Goal: Task Accomplishment & Management: Manage account settings

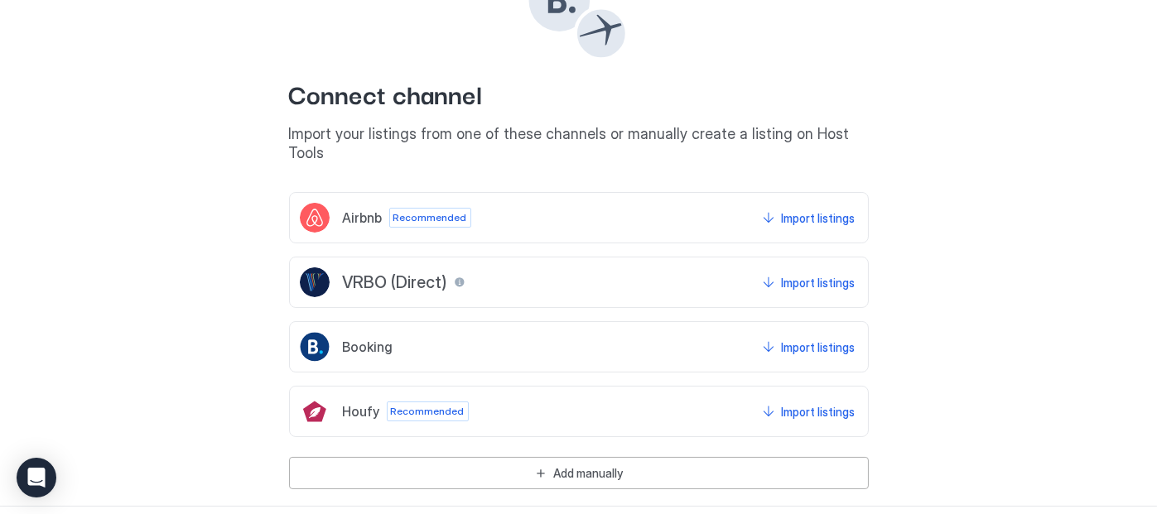
scroll to position [137, 0]
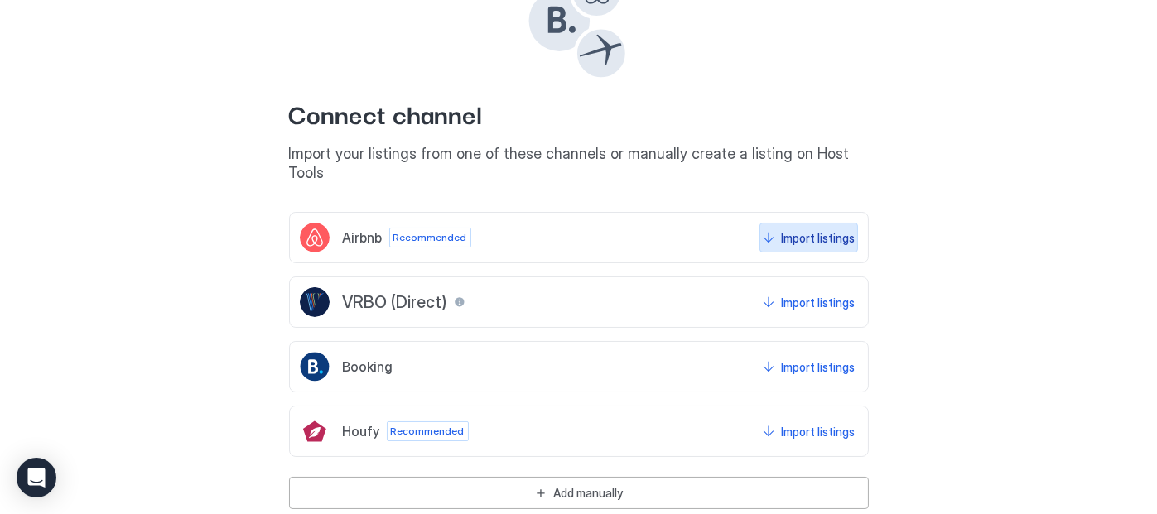
click at [786, 229] on div "Import listings" at bounding box center [819, 237] width 74 height 17
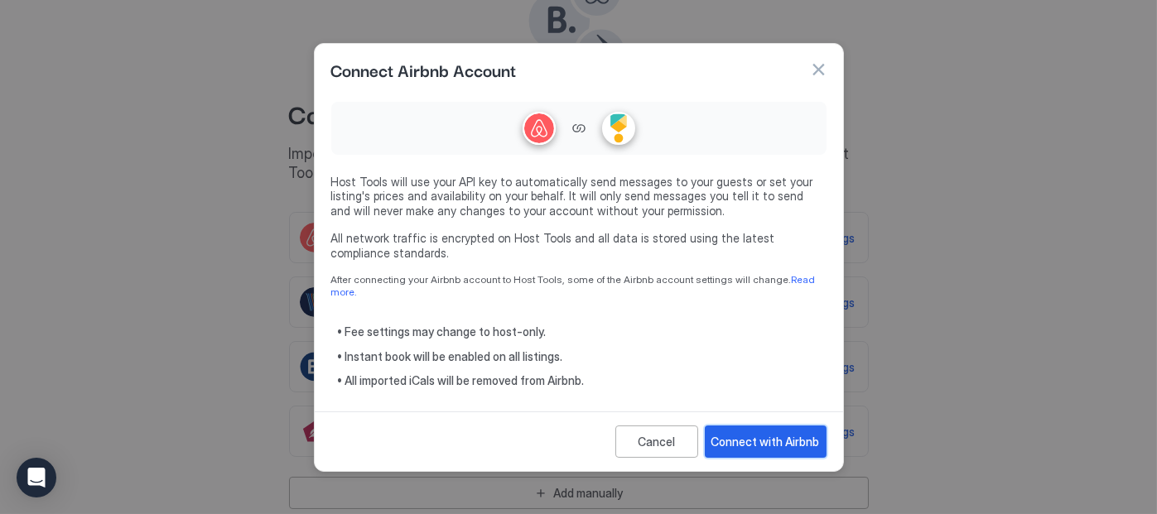
click at [739, 436] on div "Connect with Airbnb" at bounding box center [765, 441] width 108 height 17
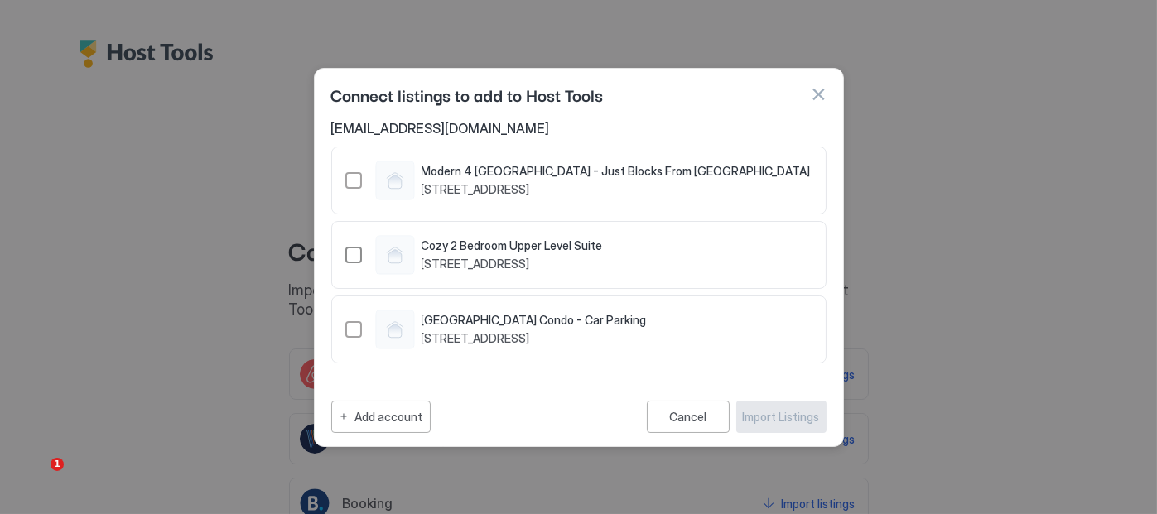
click at [355, 256] on div "640780381676555952" at bounding box center [353, 255] width 17 height 17
click at [352, 185] on div "38122889" at bounding box center [353, 180] width 17 height 17
click at [765, 423] on div "Import Listings" at bounding box center [781, 416] width 77 height 17
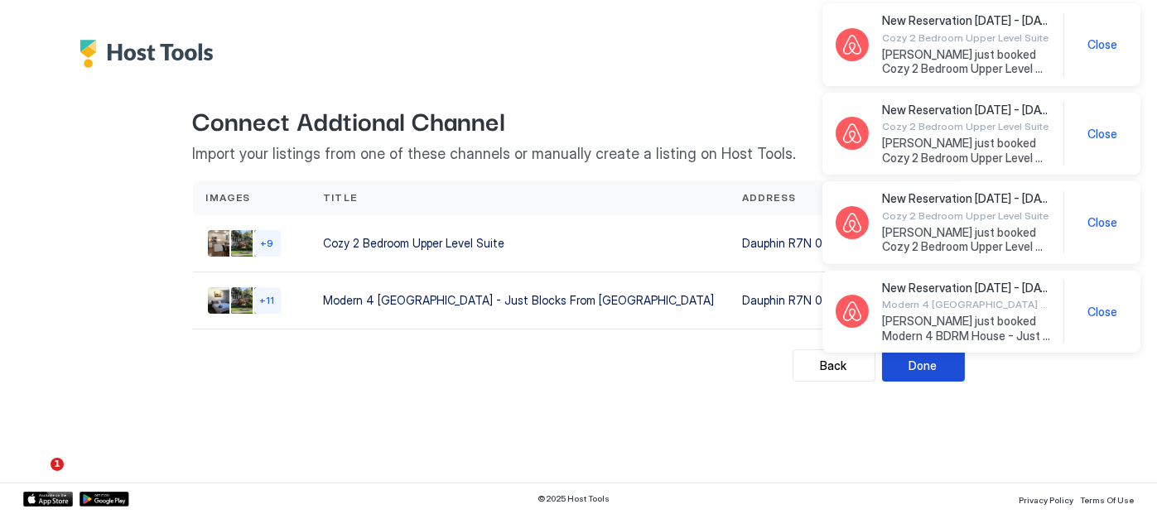
click at [944, 365] on button "Done" at bounding box center [923, 365] width 83 height 32
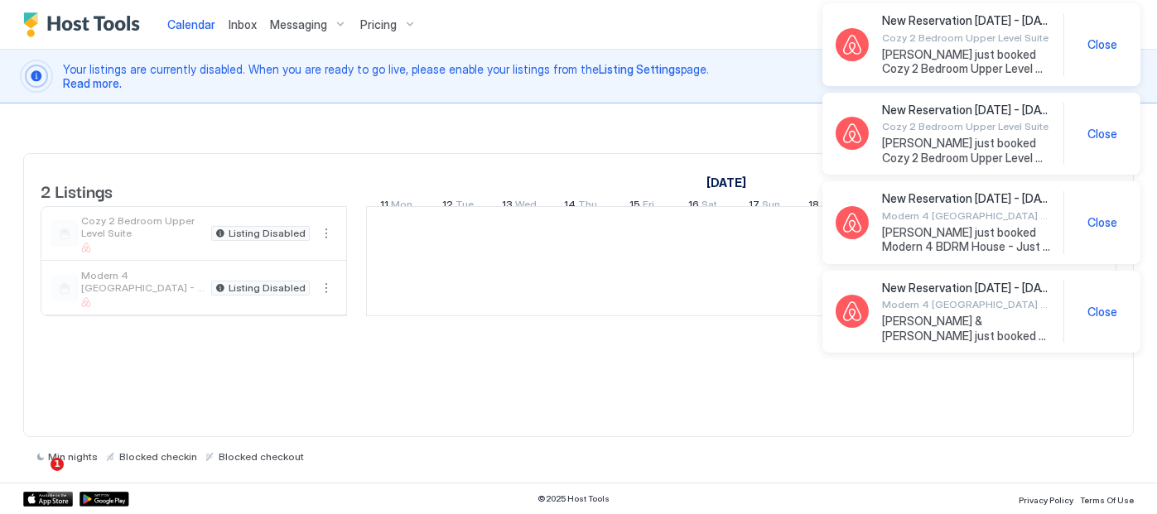
scroll to position [0, 920]
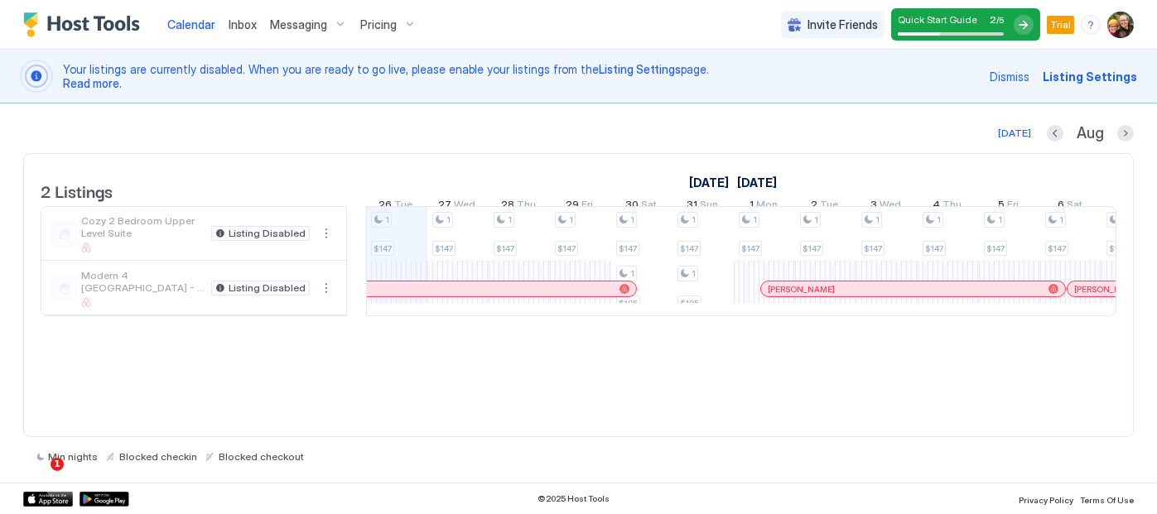
click at [1123, 23] on img "User profile" at bounding box center [1120, 25] width 26 height 26
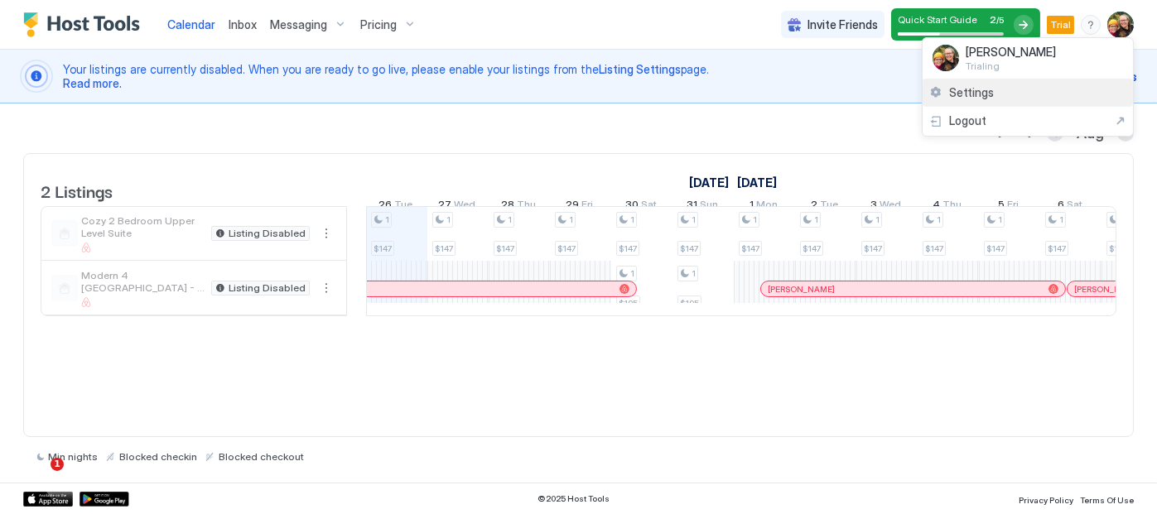
click at [975, 93] on span "Settings" at bounding box center [971, 92] width 45 height 15
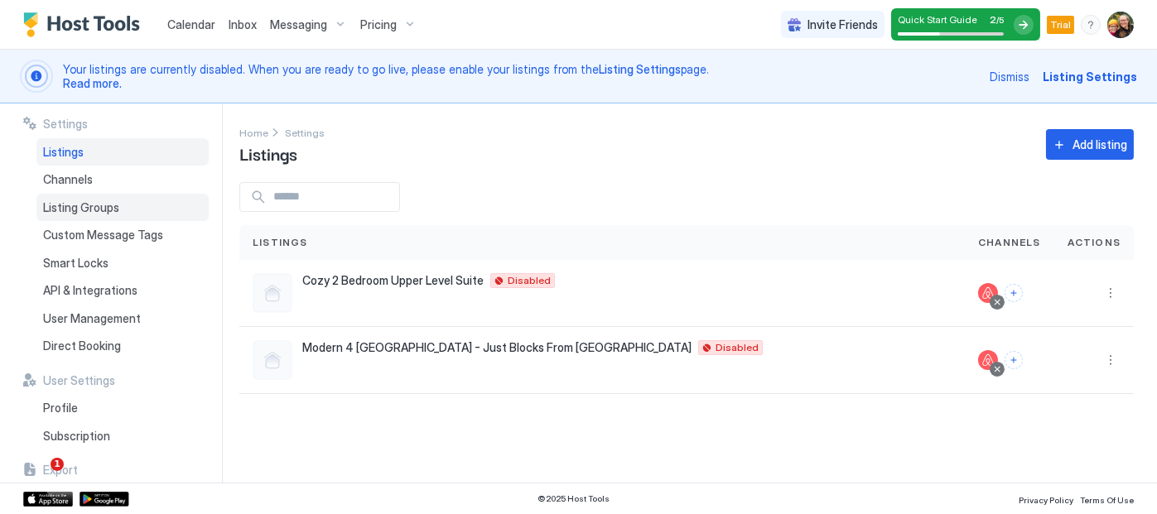
click at [68, 213] on span "Listing Groups" at bounding box center [81, 207] width 76 height 15
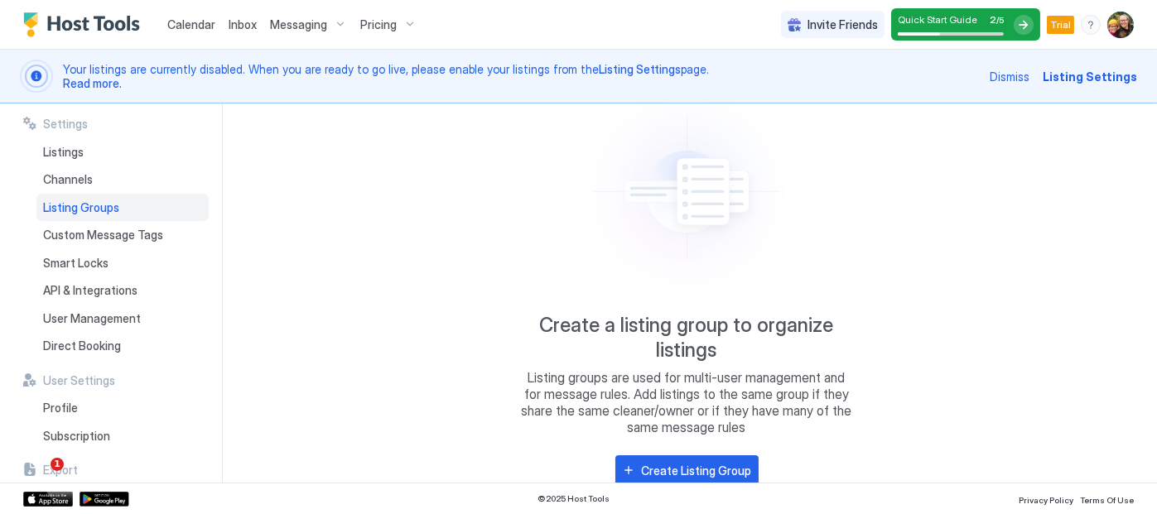
scroll to position [128, 0]
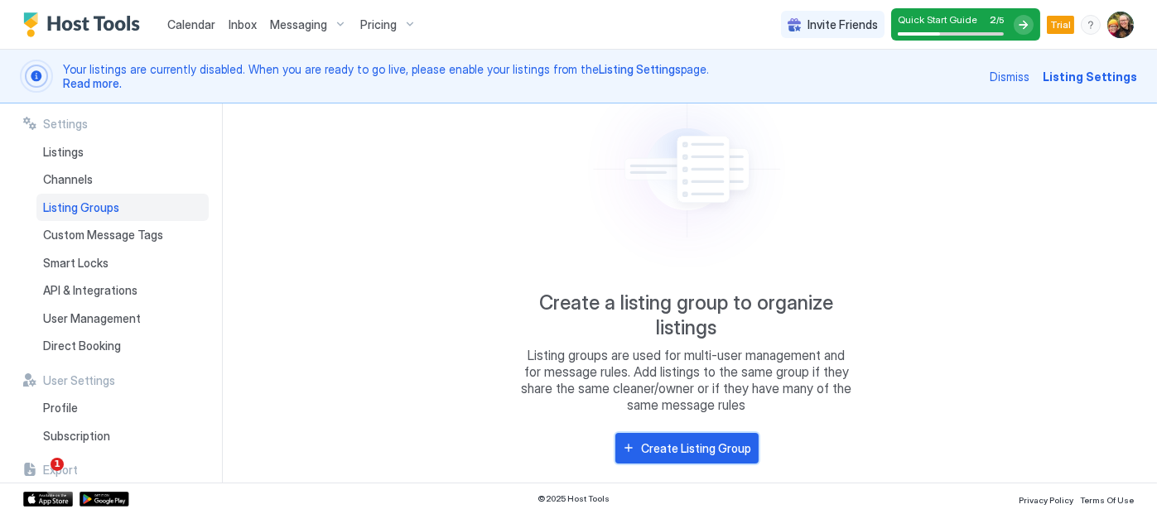
click at [650, 449] on div "Create Listing Group" at bounding box center [697, 448] width 110 height 17
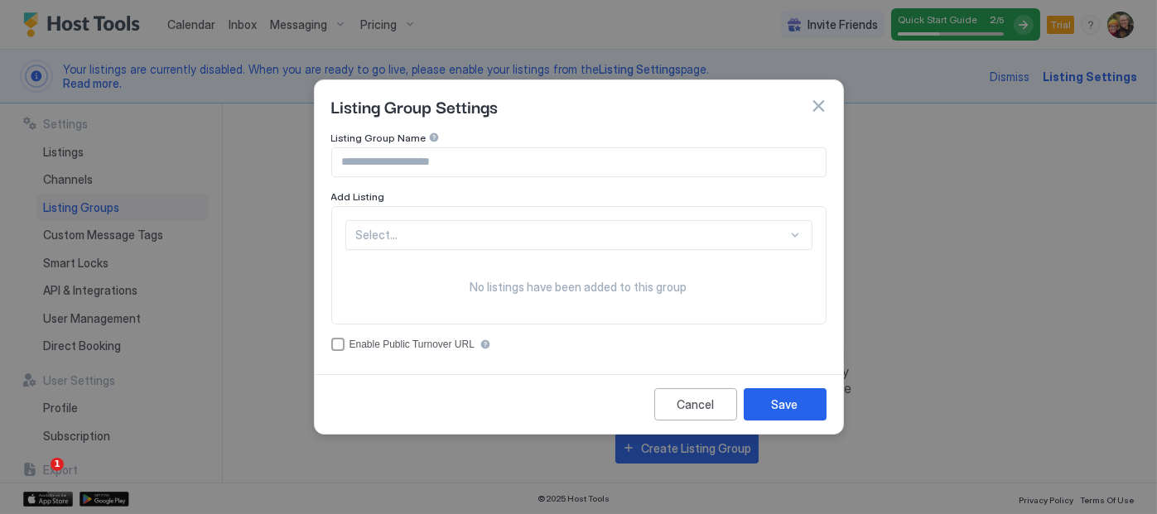
click at [652, 169] on input "Input Field" at bounding box center [578, 162] width 493 height 28
type input "**********"
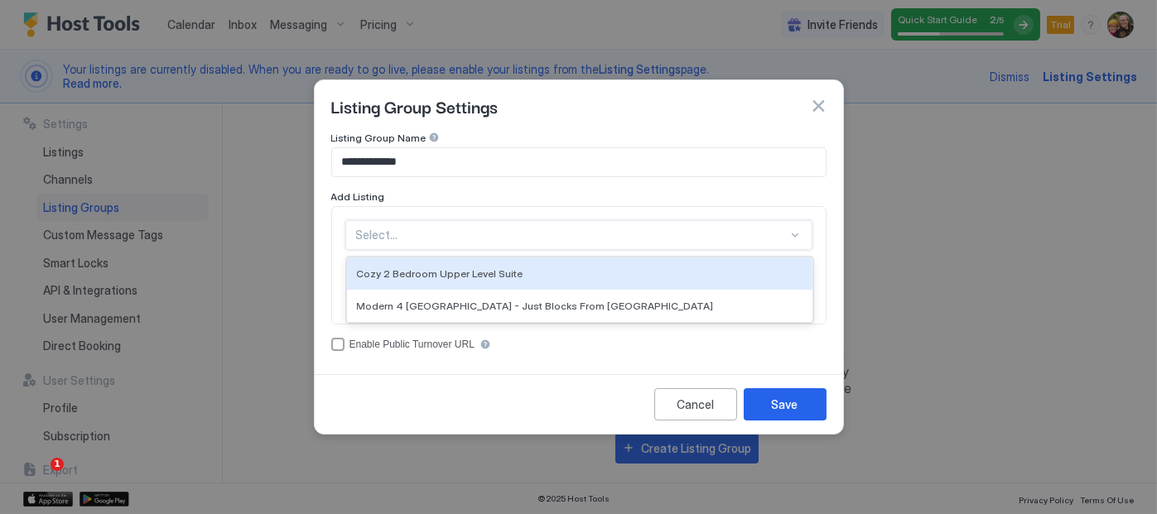
click at [498, 238] on div at bounding box center [571, 235] width 431 height 15
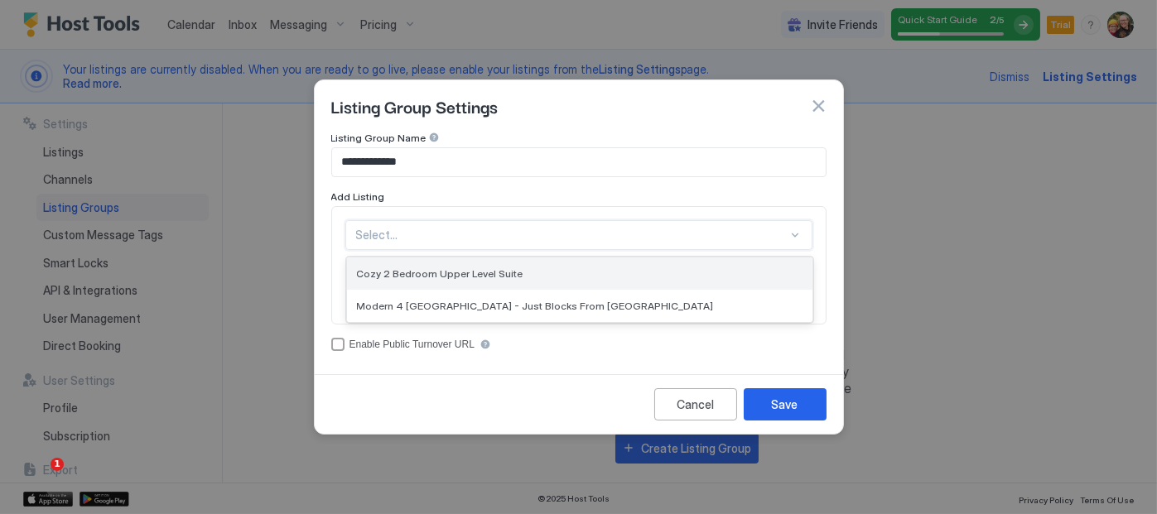
click at [464, 272] on span "Cozy 2 Bedroom Upper Level Suite" at bounding box center [440, 273] width 166 height 12
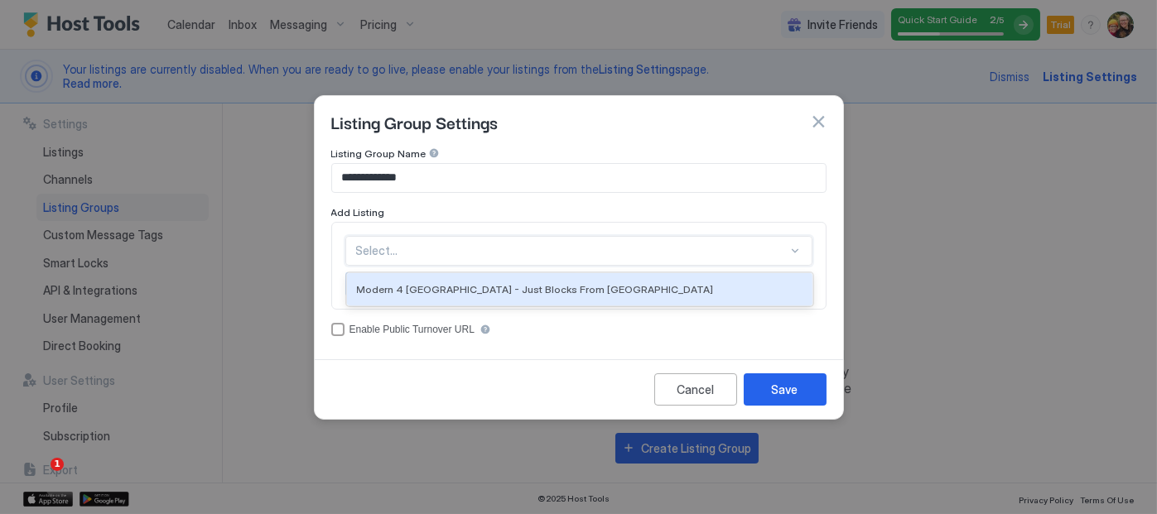
click at [509, 243] on div at bounding box center [571, 250] width 431 height 15
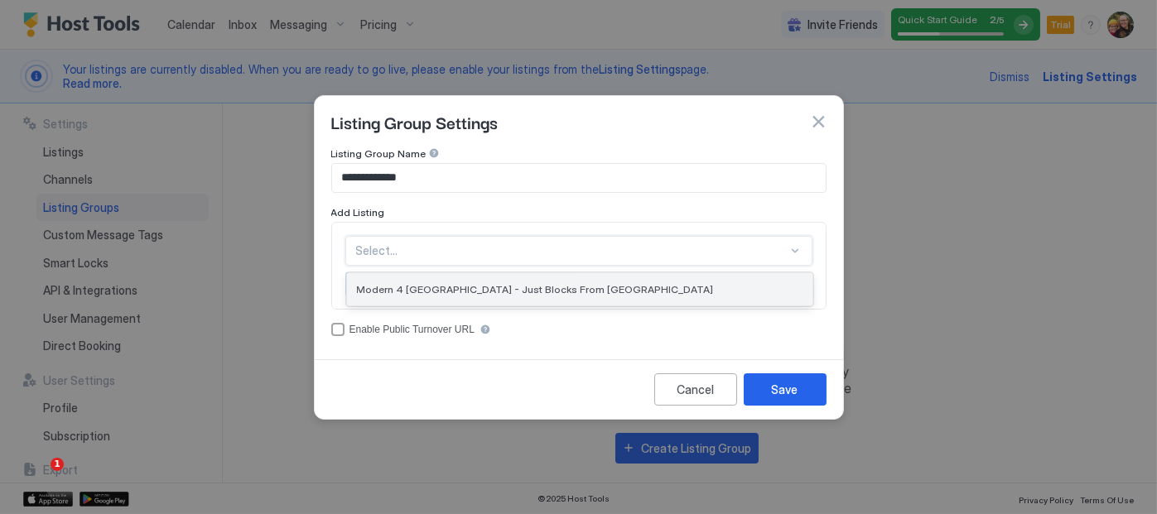
click at [494, 279] on div "Modern 4 [GEOGRAPHIC_DATA] - Just Blocks From [GEOGRAPHIC_DATA]" at bounding box center [579, 289] width 465 height 32
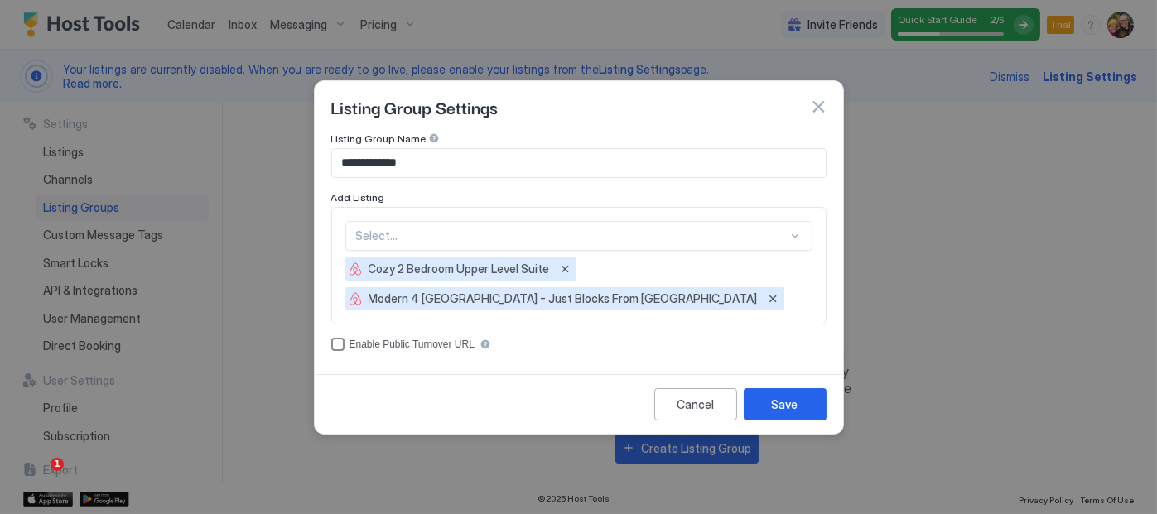
click at [339, 348] on div "accessCode" at bounding box center [337, 344] width 13 height 13
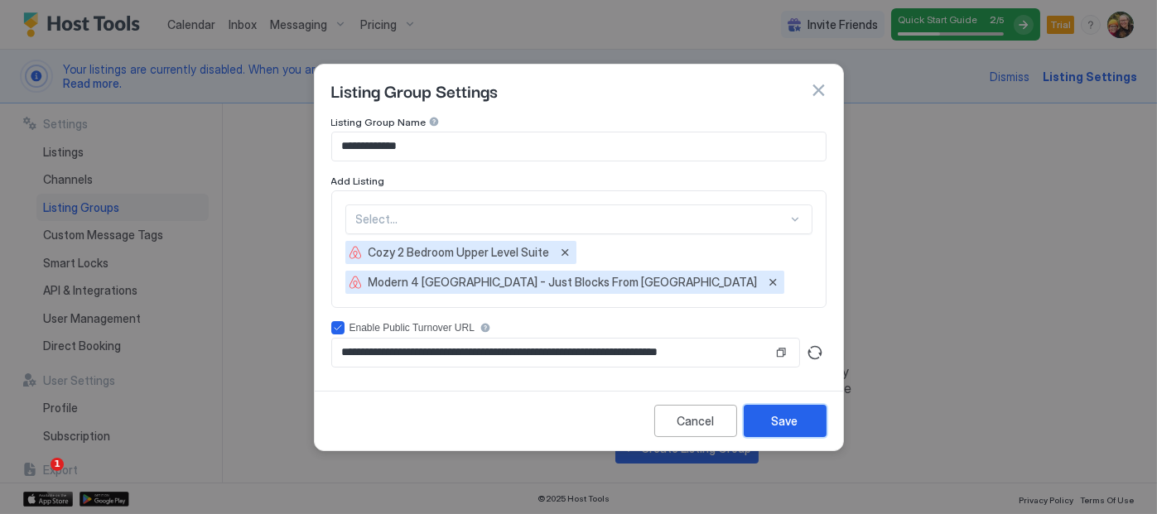
click at [783, 422] on div "Save" at bounding box center [785, 420] width 26 height 17
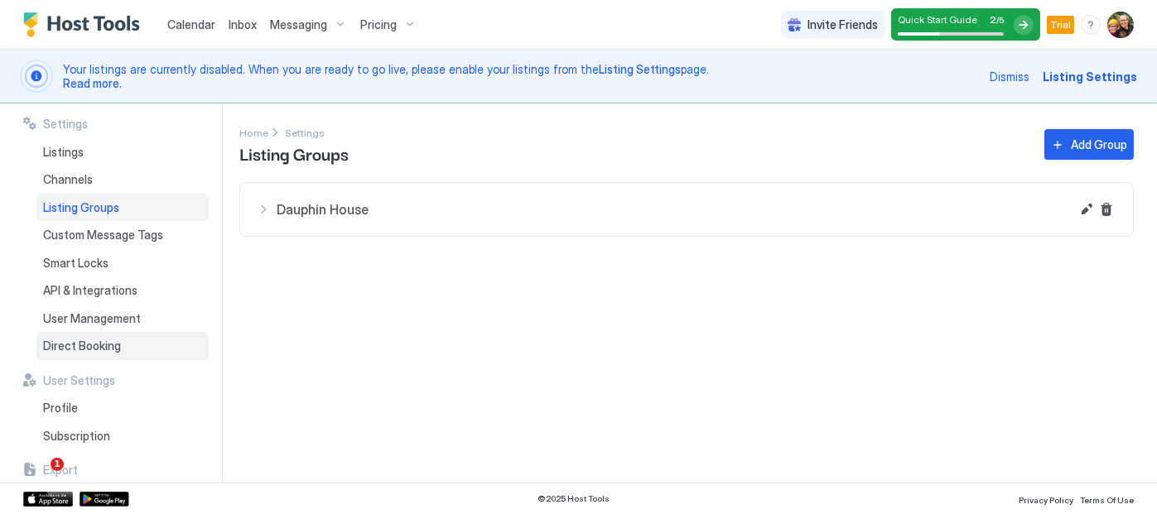
scroll to position [103, 0]
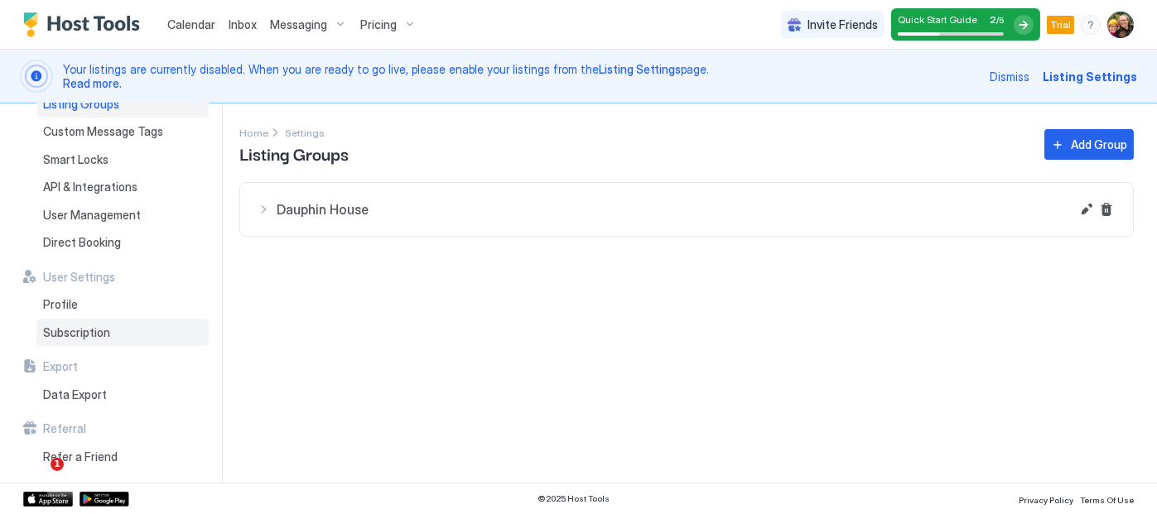
click at [56, 334] on span "Subscription" at bounding box center [76, 332] width 67 height 15
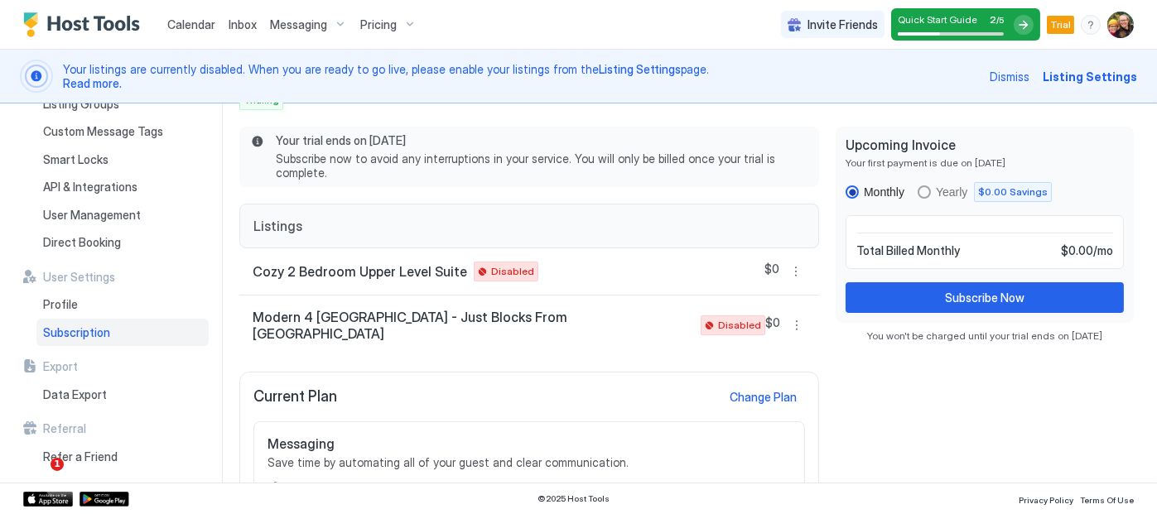
scroll to position [183, 0]
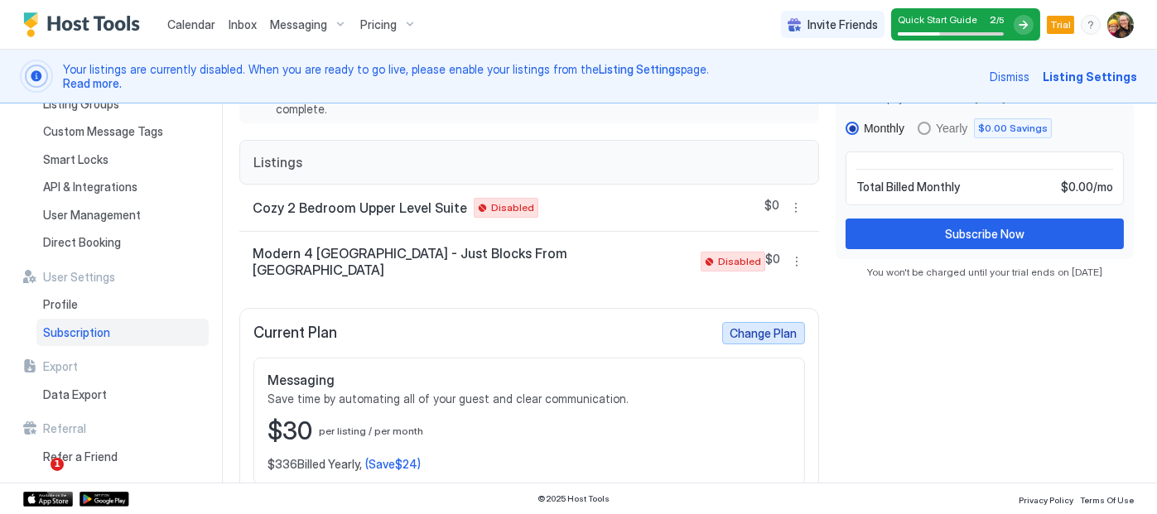
click at [761, 325] on div "Change Plan" at bounding box center [763, 333] width 67 height 17
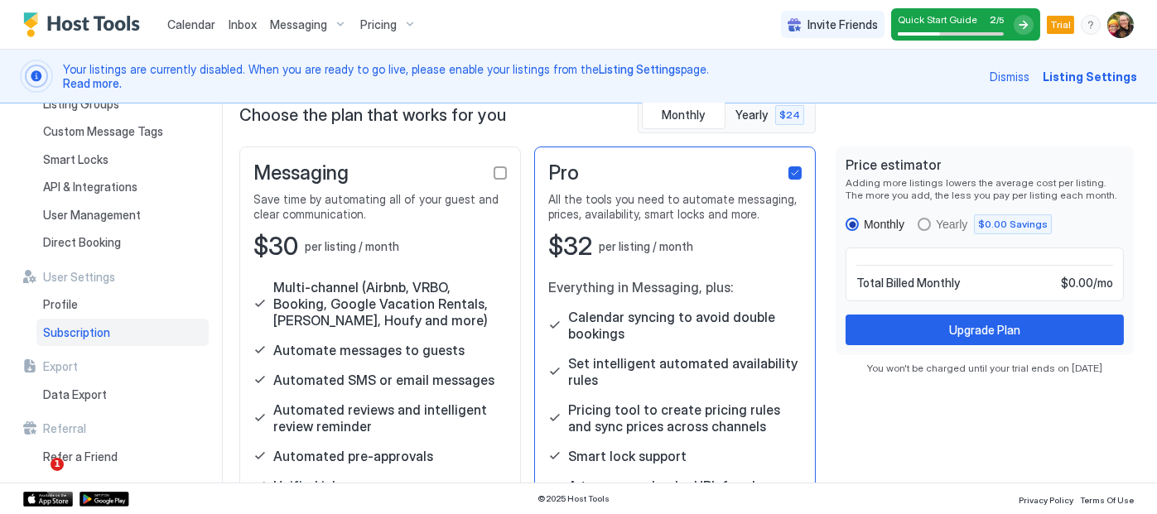
scroll to position [70, 0]
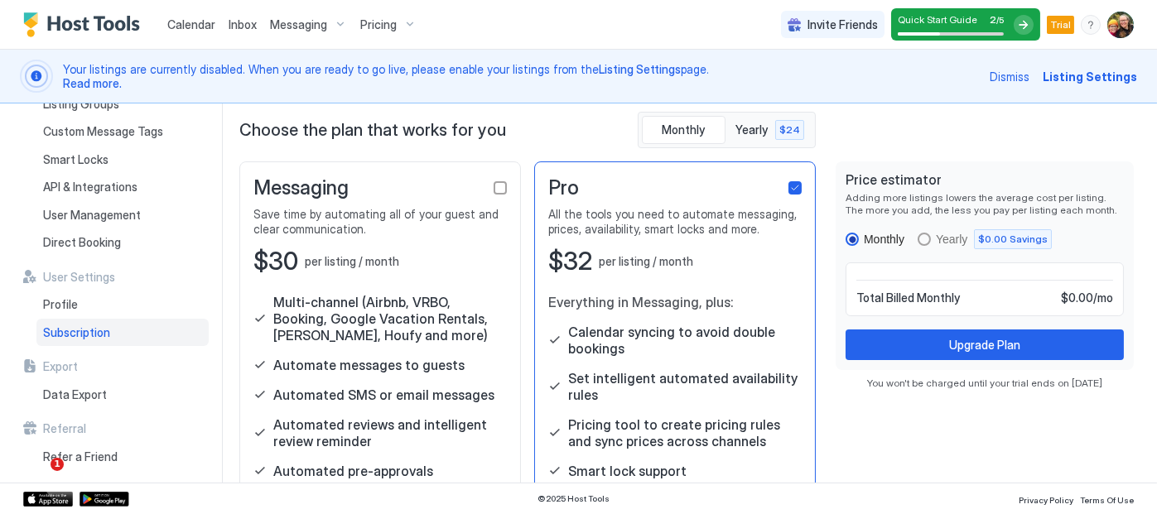
click at [650, 357] on div "Everything in Messaging, plus: Calendar syncing to avoid double bookings Set in…" at bounding box center [674, 425] width 253 height 262
click at [742, 134] on span "Yearly" at bounding box center [753, 130] width 35 height 15
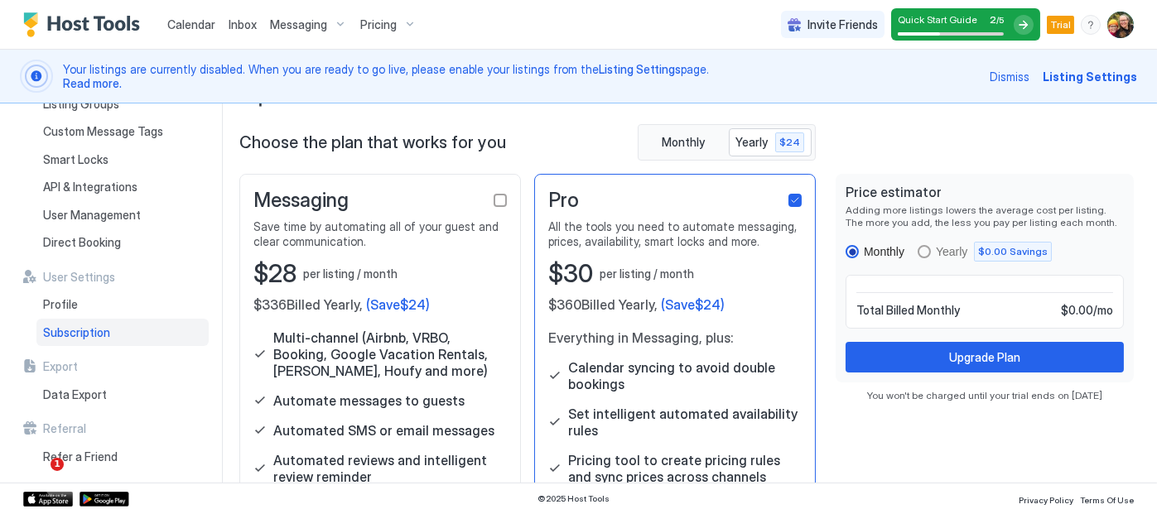
scroll to position [0, 0]
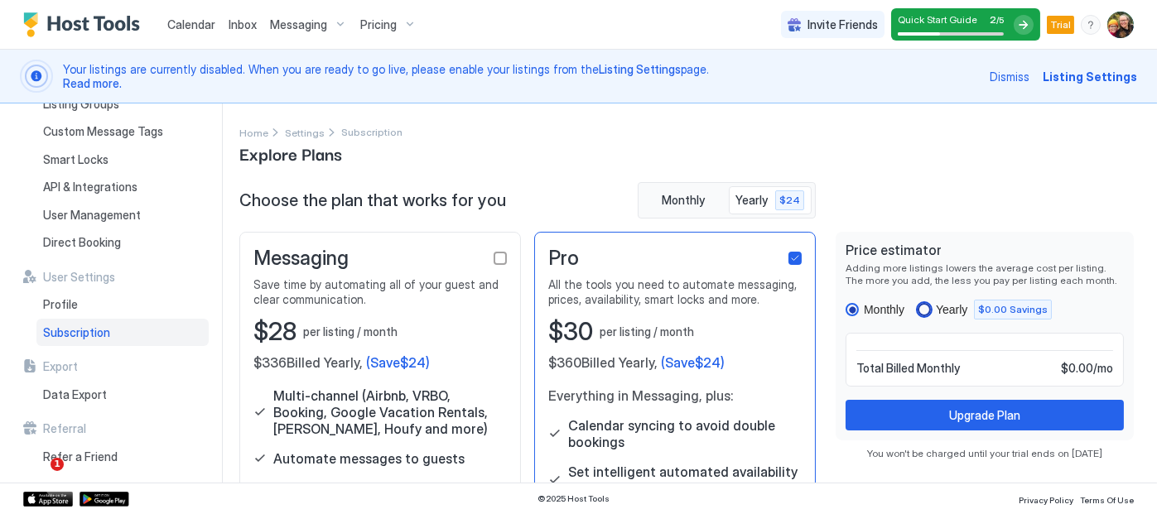
click at [917, 306] on div "yearly" at bounding box center [923, 309] width 13 height 13
click at [1018, 76] on span "Dismiss" at bounding box center [1009, 76] width 40 height 17
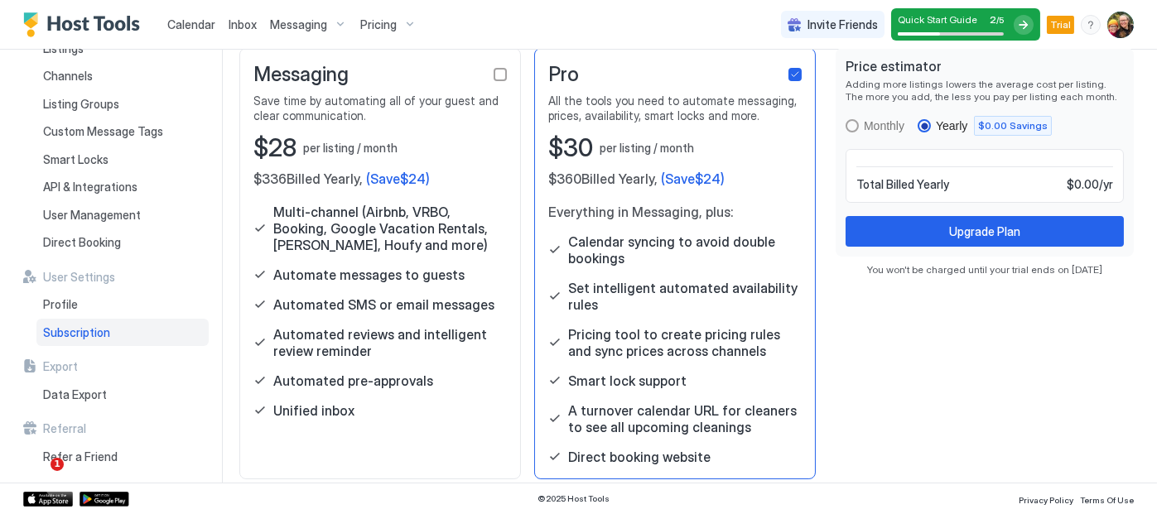
scroll to position [143, 0]
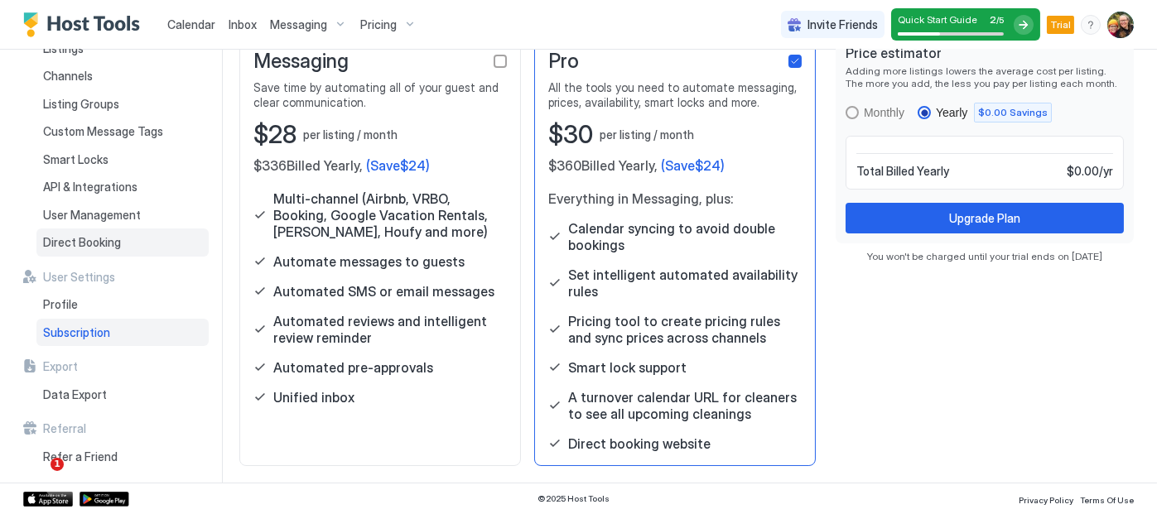
click at [103, 244] on span "Direct Booking" at bounding box center [82, 242] width 78 height 15
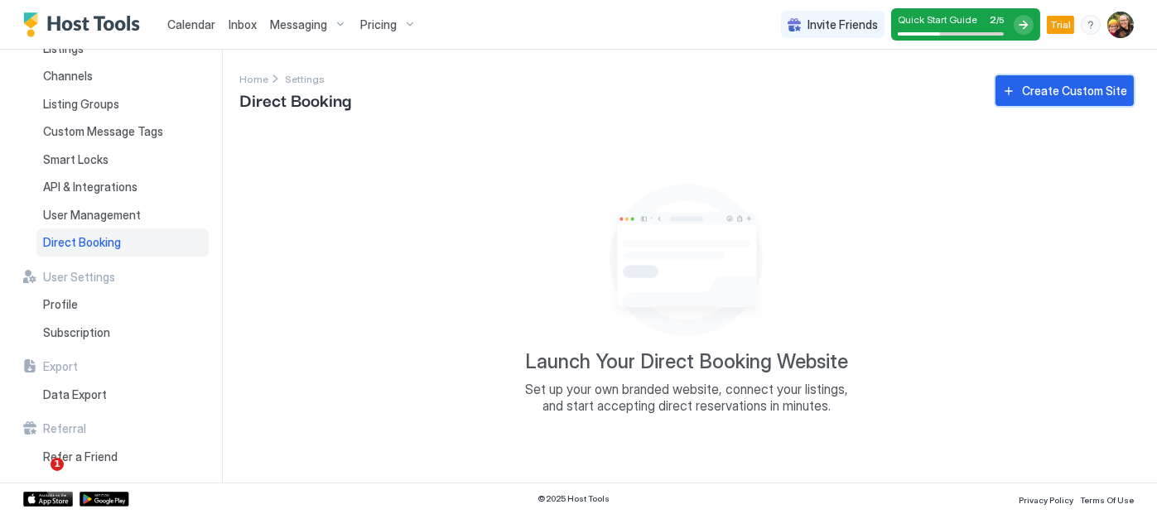
click at [1028, 89] on div "Create Custom Site" at bounding box center [1074, 90] width 105 height 17
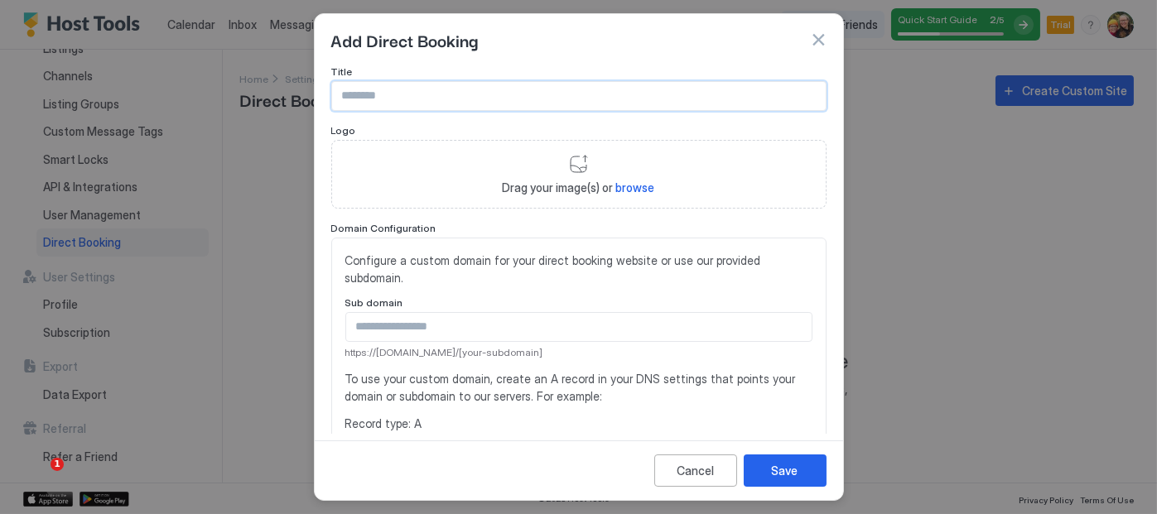
click at [562, 99] on input "Input Field" at bounding box center [578, 96] width 493 height 28
click at [479, 92] on input "Input Field" at bounding box center [578, 96] width 493 height 28
paste input "**********"
type input "**********"
click at [634, 181] on span "browse" at bounding box center [635, 187] width 39 height 14
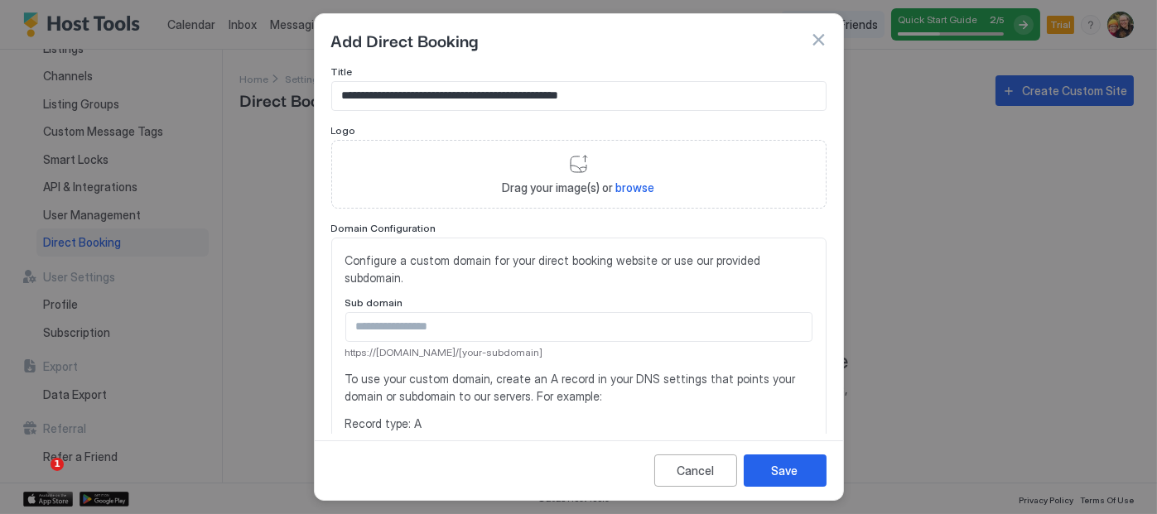
click at [638, 187] on span "browse" at bounding box center [635, 187] width 39 height 14
type input "**********"
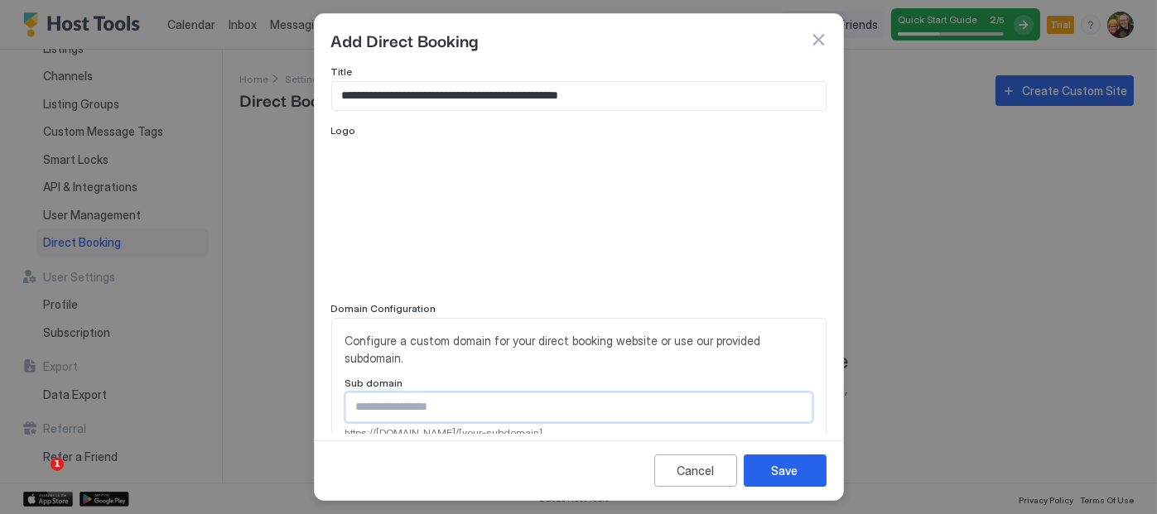
click at [423, 404] on input "Input Field" at bounding box center [578, 407] width 465 height 28
click at [491, 410] on input "**********" at bounding box center [578, 407] width 465 height 28
click at [440, 407] on input "**********" at bounding box center [578, 407] width 465 height 28
type input "**********"
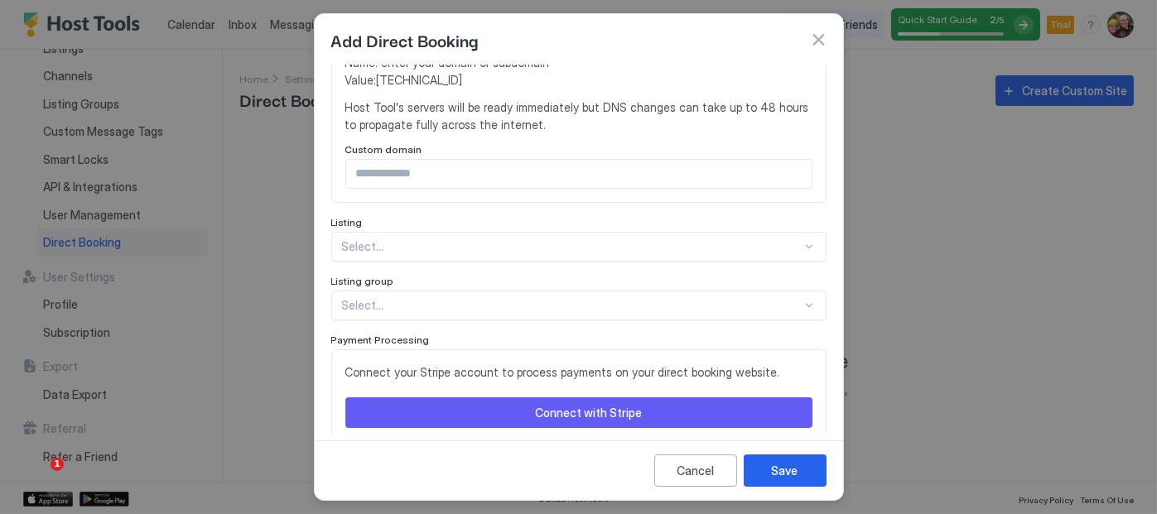
scroll to position [464, 0]
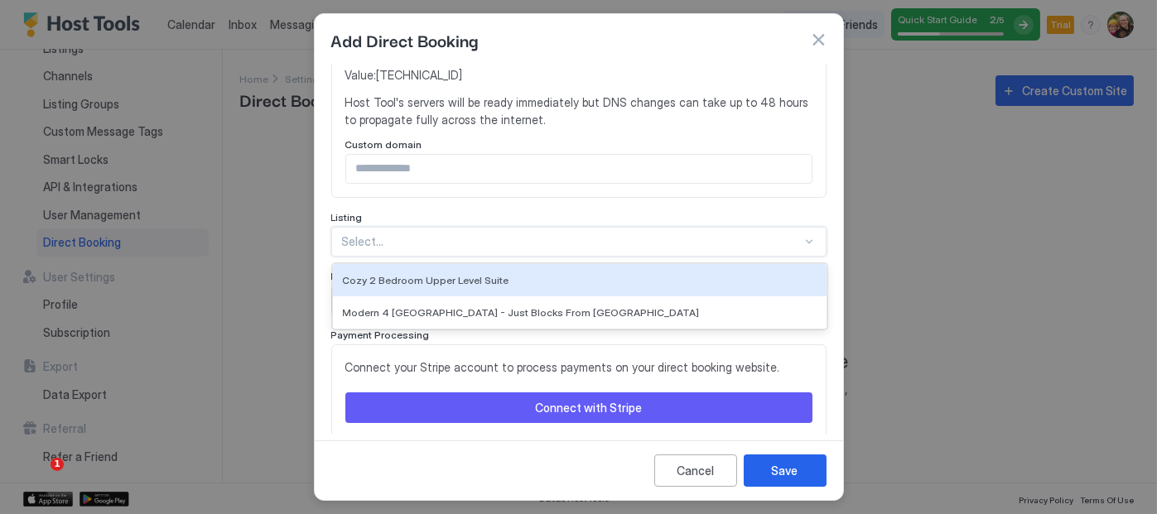
click at [802, 241] on div at bounding box center [808, 241] width 13 height 13
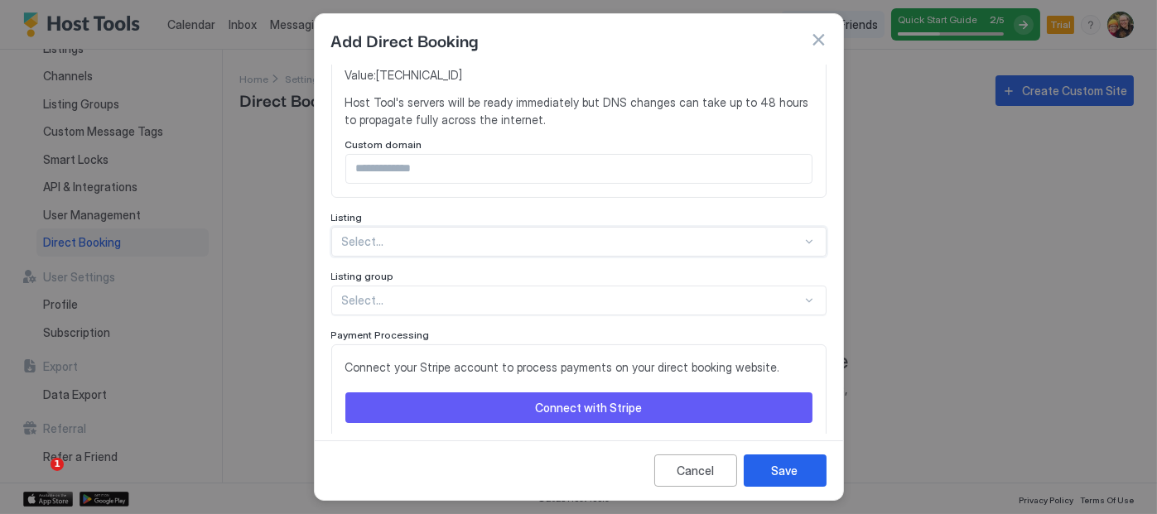
click at [802, 241] on div at bounding box center [808, 241] width 13 height 13
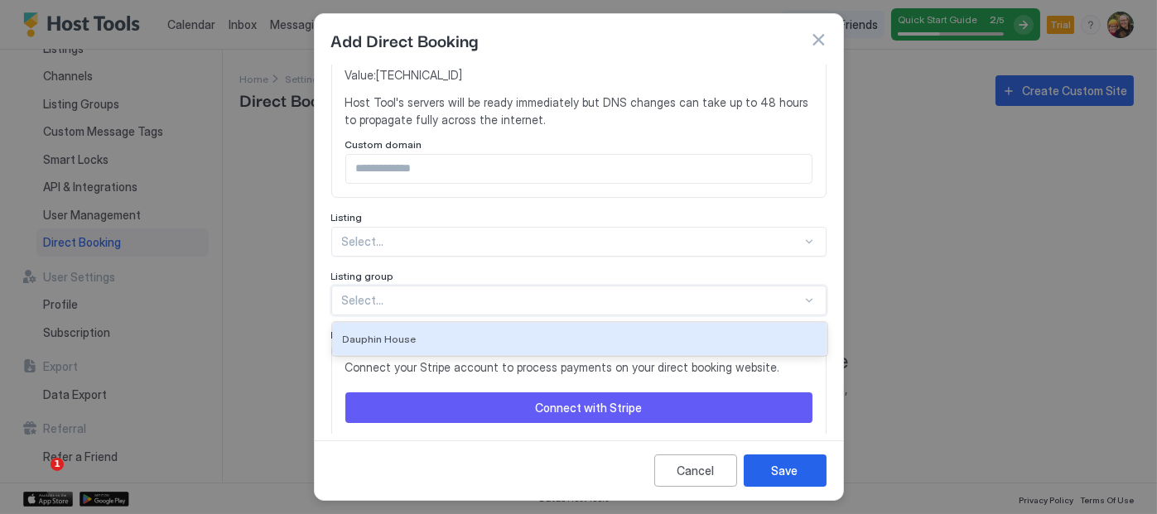
click at [802, 301] on div at bounding box center [808, 300] width 13 height 13
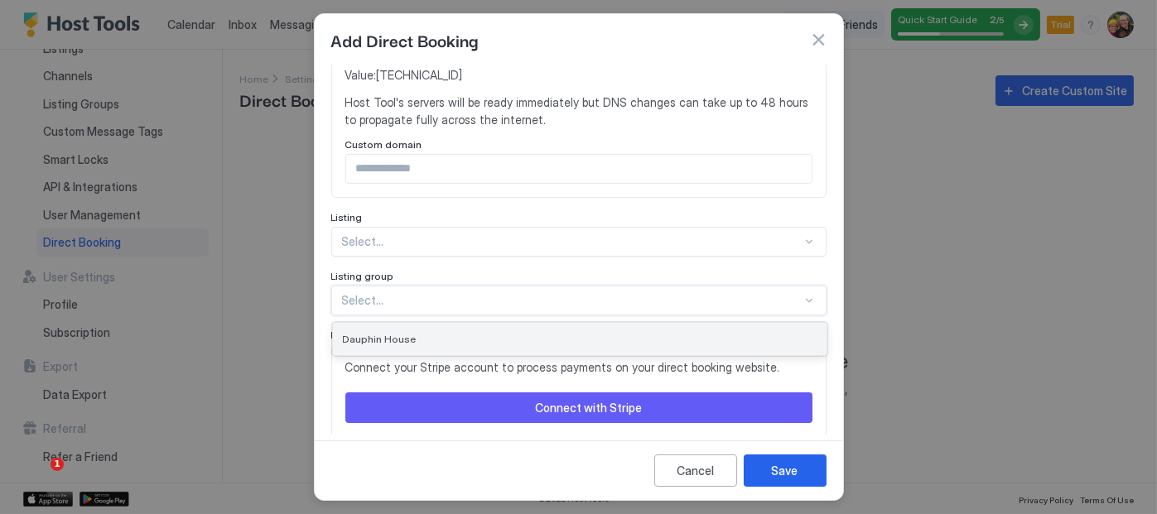
click at [781, 333] on div "Dauphin House" at bounding box center [580, 339] width 474 height 12
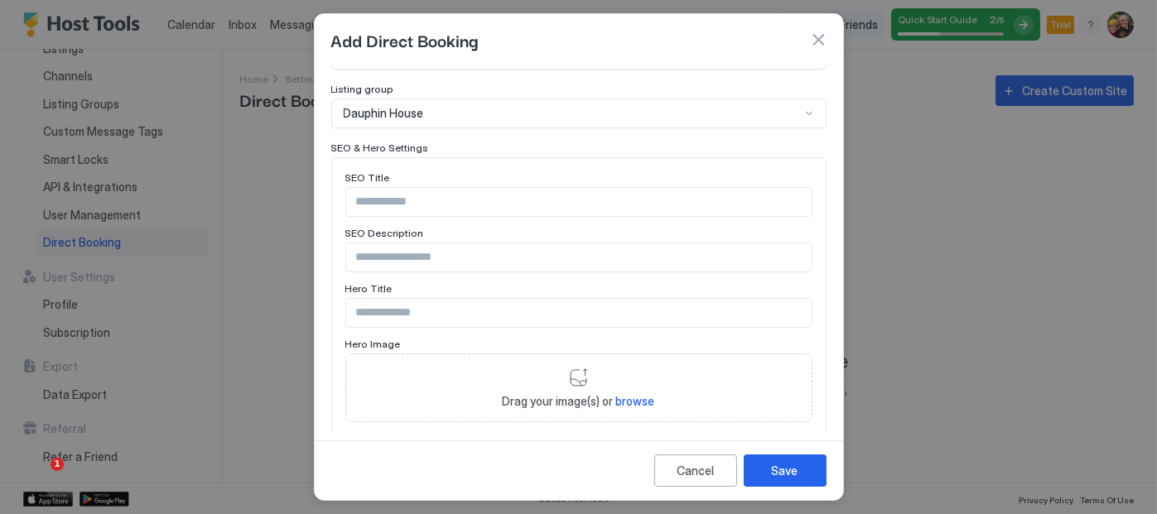
scroll to position [662, 0]
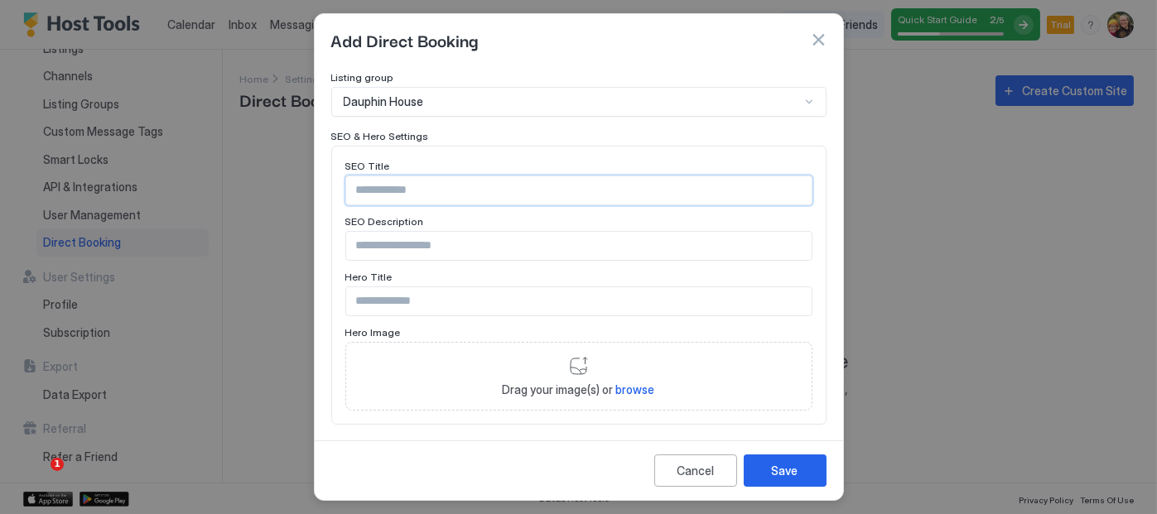
click at [424, 189] on input "Input Field" at bounding box center [578, 190] width 465 height 28
click at [444, 182] on input "Input Field" at bounding box center [578, 190] width 465 height 28
paste input "**********"
click at [497, 191] on input "**********" at bounding box center [578, 190] width 465 height 28
type input "**********"
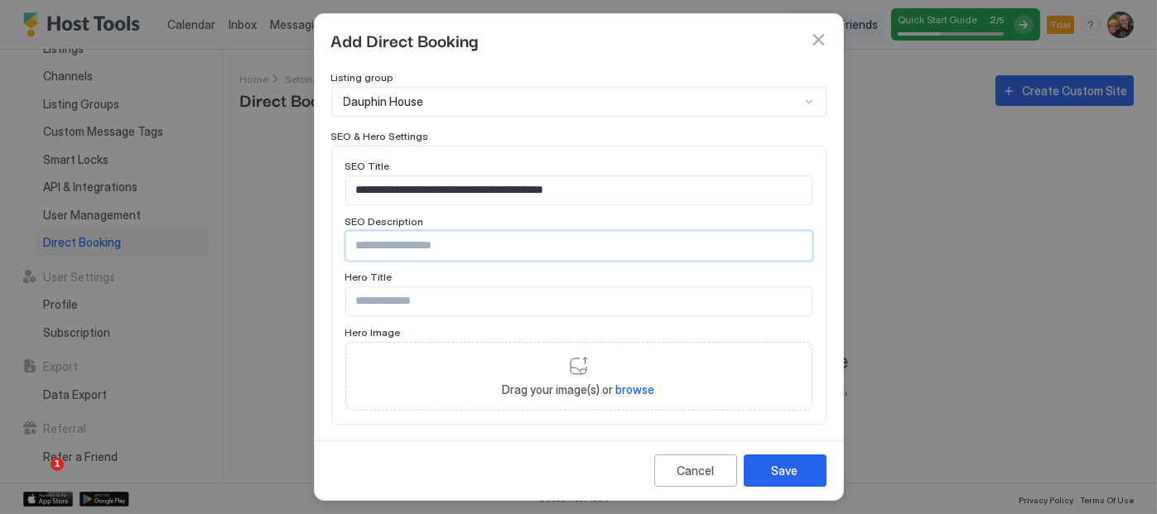
click at [399, 245] on input "Input Field" at bounding box center [578, 246] width 465 height 28
paste input "**********"
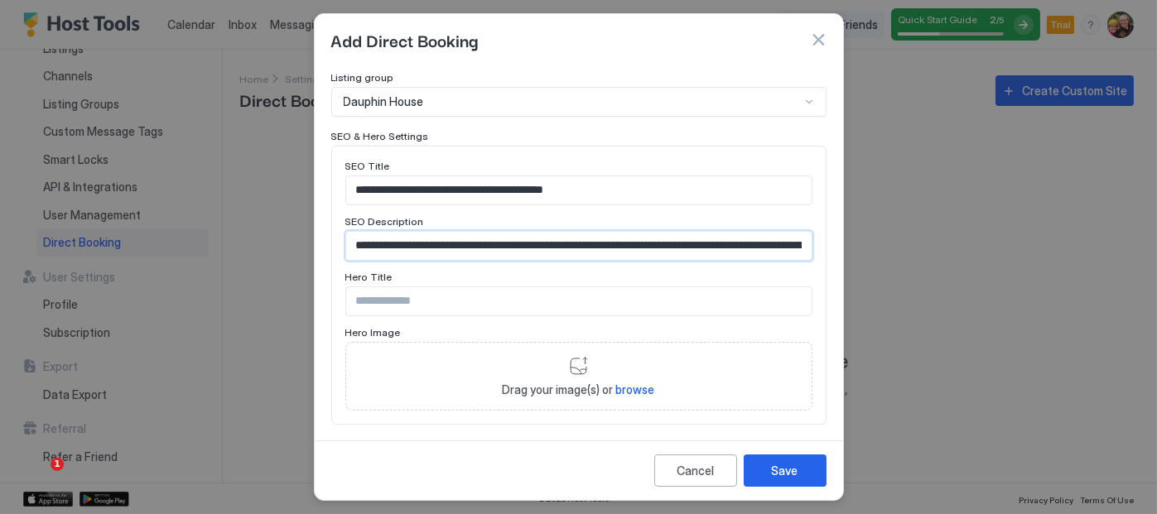
scroll to position [0, 254]
type input "**********"
click at [423, 296] on input "Input Field" at bounding box center [578, 301] width 465 height 28
paste input "**********"
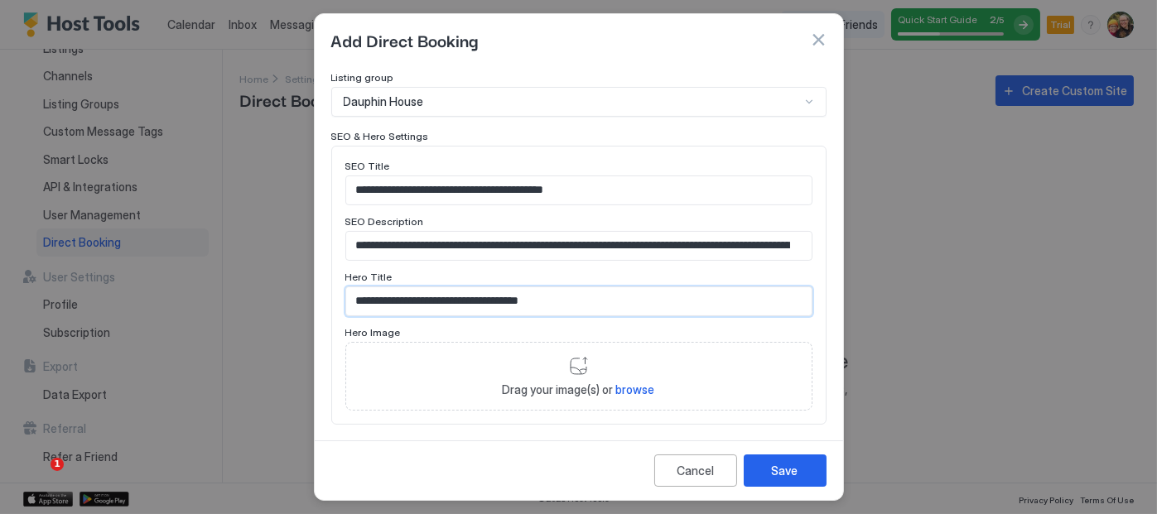
type input "**********"
click at [630, 386] on span "browse" at bounding box center [635, 390] width 39 height 14
type input "**********"
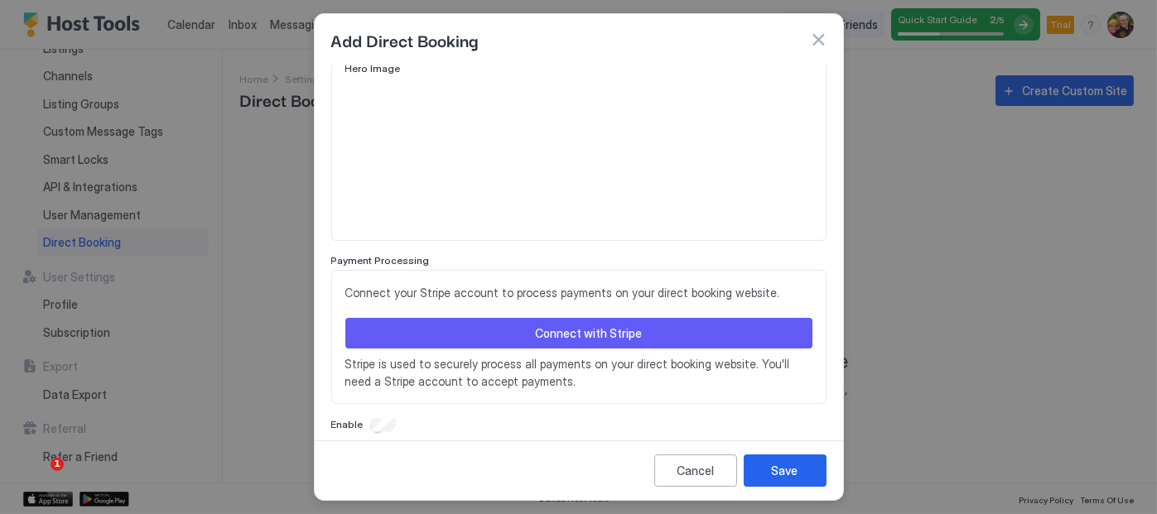
scroll to position [938, 0]
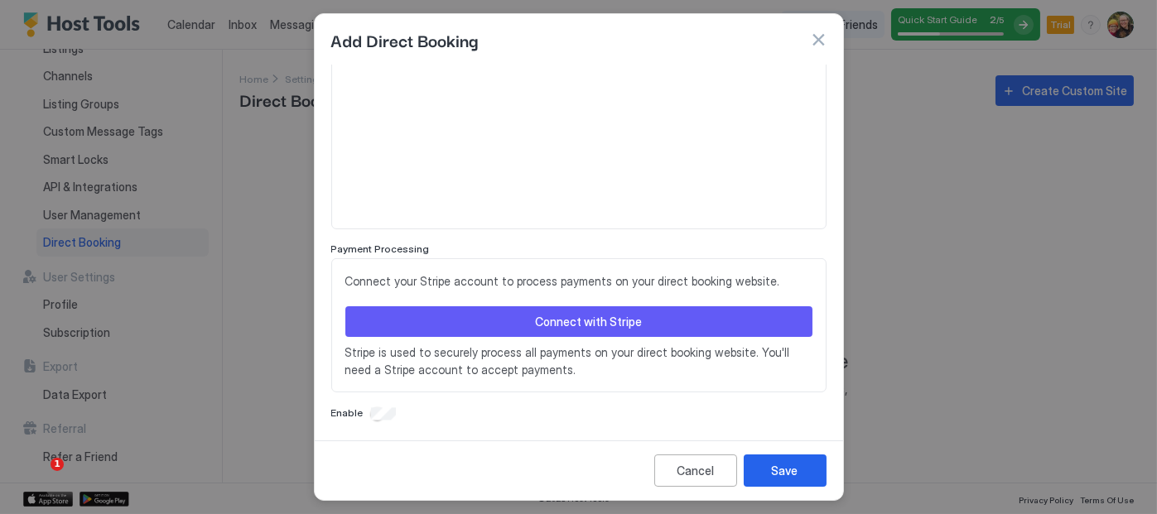
click at [551, 318] on div "Connect with Stripe" at bounding box center [588, 321] width 107 height 17
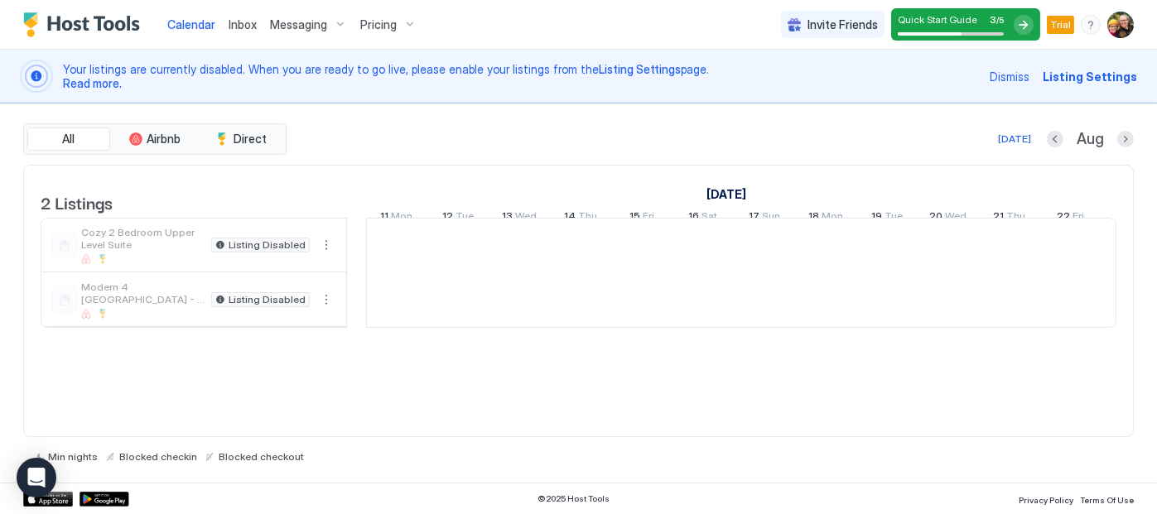
scroll to position [0, 920]
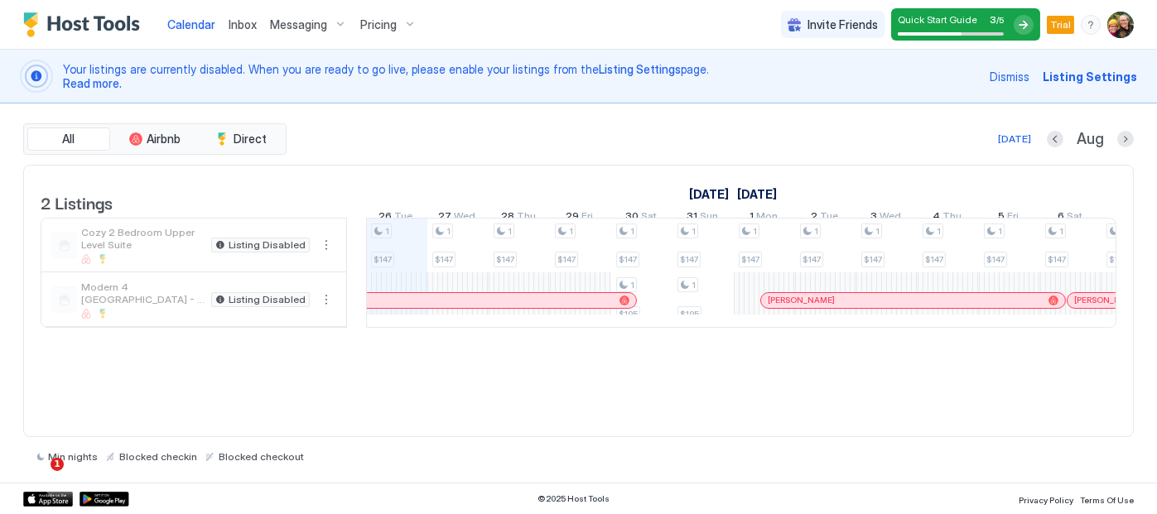
click at [1121, 27] on img "User profile" at bounding box center [1120, 25] width 26 height 26
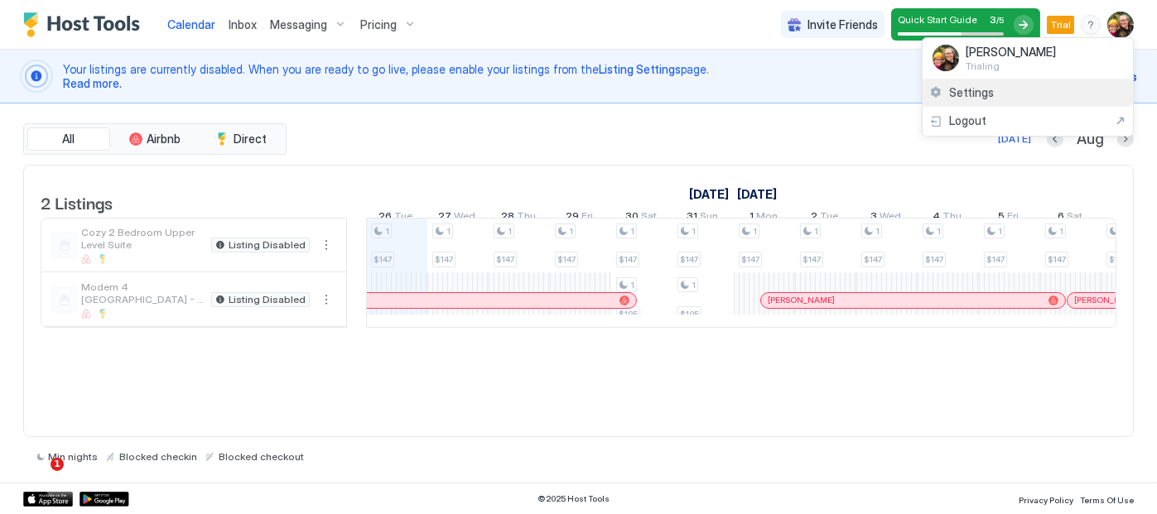
click at [989, 98] on span "Settings" at bounding box center [971, 92] width 45 height 15
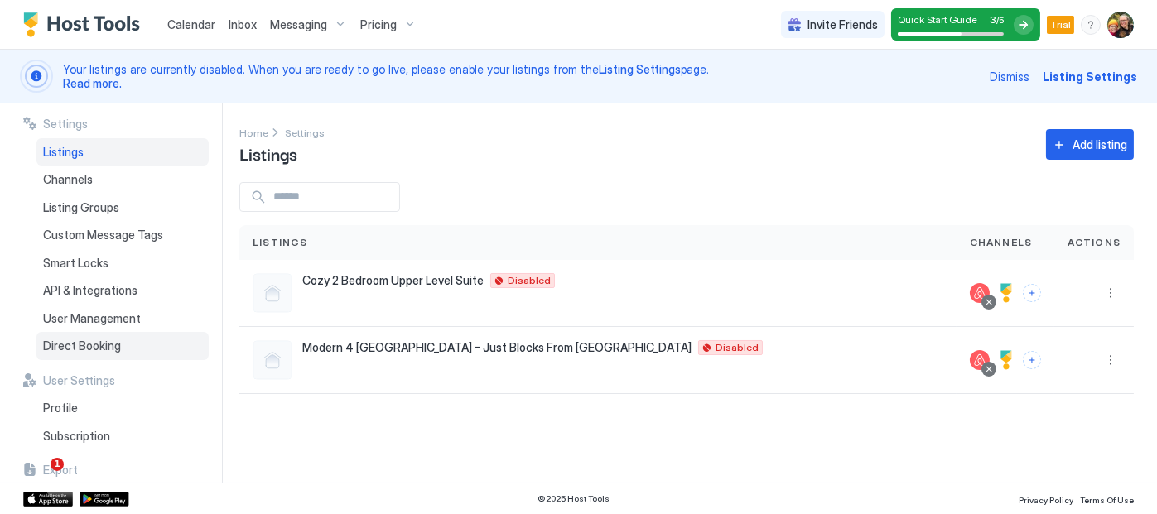
click at [100, 345] on span "Direct Booking" at bounding box center [82, 346] width 78 height 15
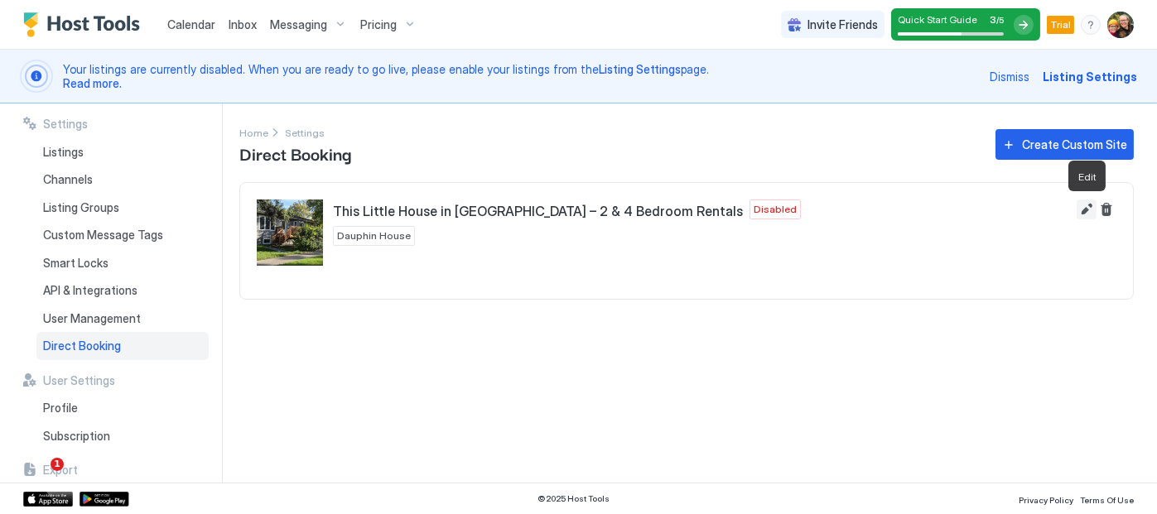
click at [1088, 207] on button "Edit" at bounding box center [1086, 210] width 20 height 20
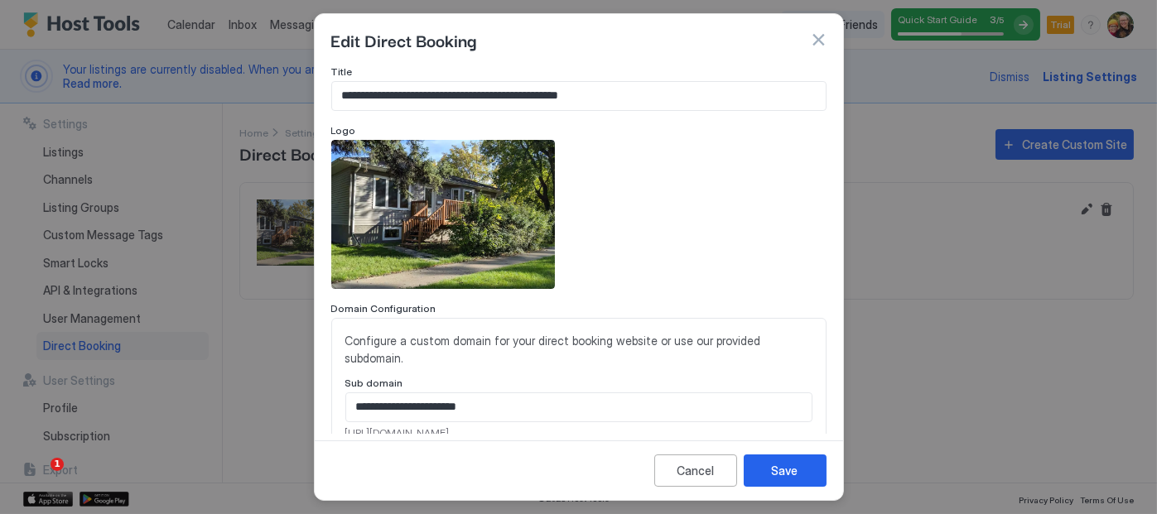
scroll to position [149, 0]
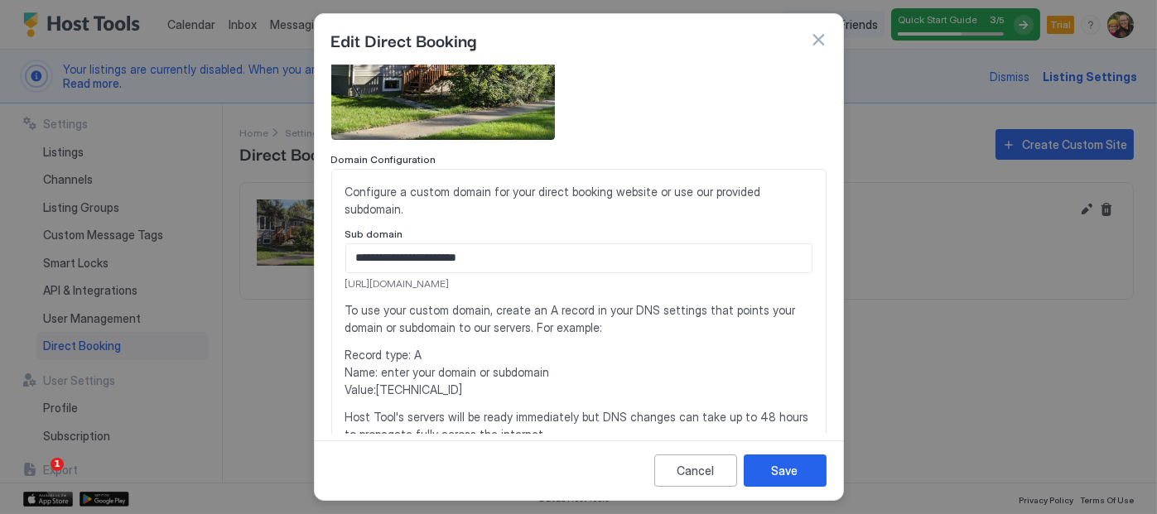
drag, startPoint x: 565, startPoint y: 284, endPoint x: 344, endPoint y: 284, distance: 221.1
click at [345, 284] on span "[URL][DOMAIN_NAME]" at bounding box center [578, 284] width 467 height 15
copy span "[URL][DOMAIN_NAME]"
click at [516, 243] on div "**********" at bounding box center [578, 258] width 467 height 30
click at [430, 257] on input "**********" at bounding box center [578, 258] width 465 height 28
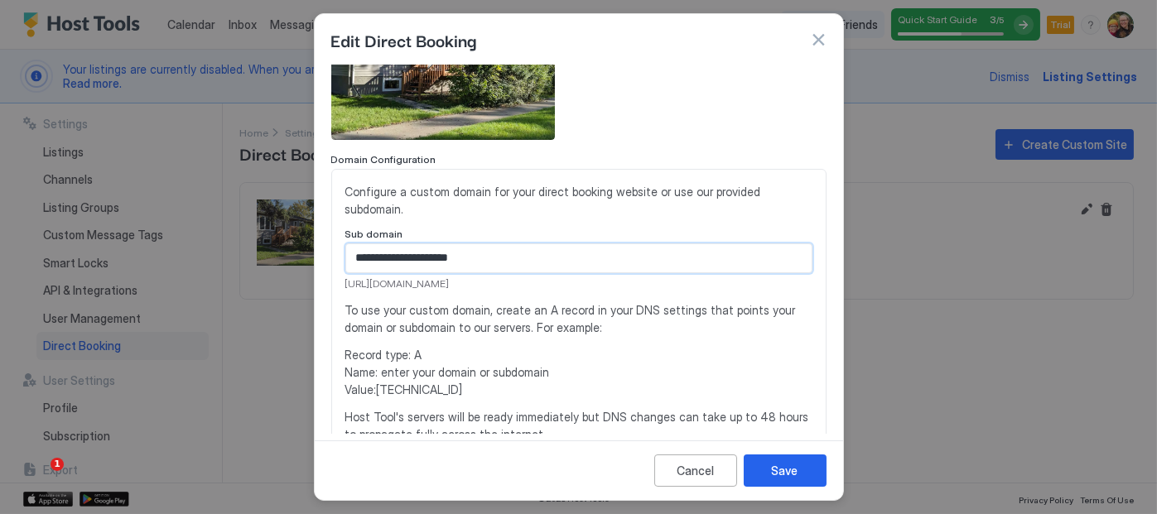
type input "**********"
click at [615, 292] on div "**********" at bounding box center [578, 340] width 467 height 315
drag, startPoint x: 561, startPoint y: 283, endPoint x: 344, endPoint y: 283, distance: 216.9
click at [345, 283] on span "[URL][DOMAIN_NAME]" at bounding box center [578, 284] width 467 height 15
copy span "[URL][DOMAIN_NAME]"
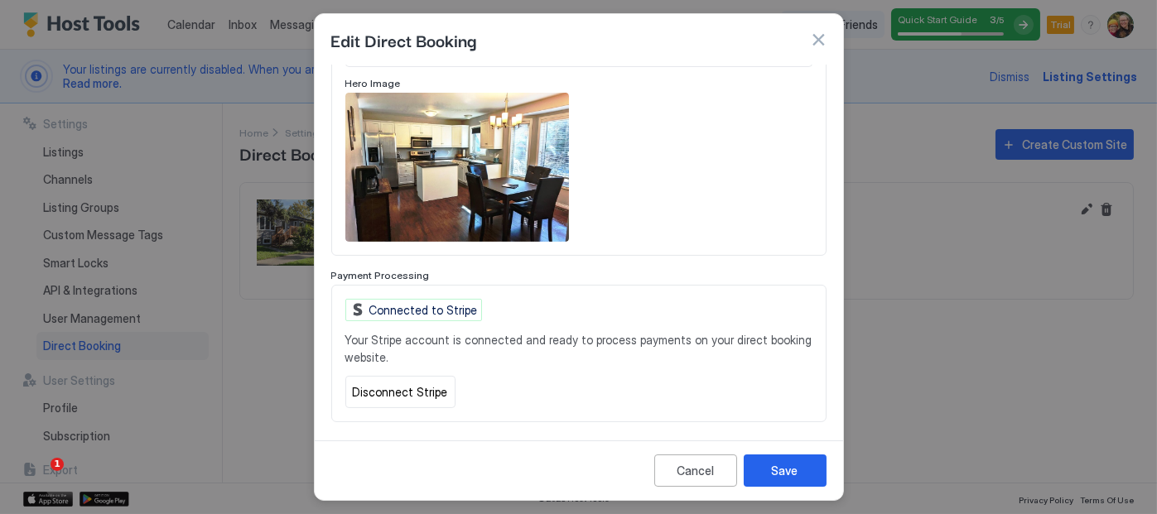
scroll to position [941, 0]
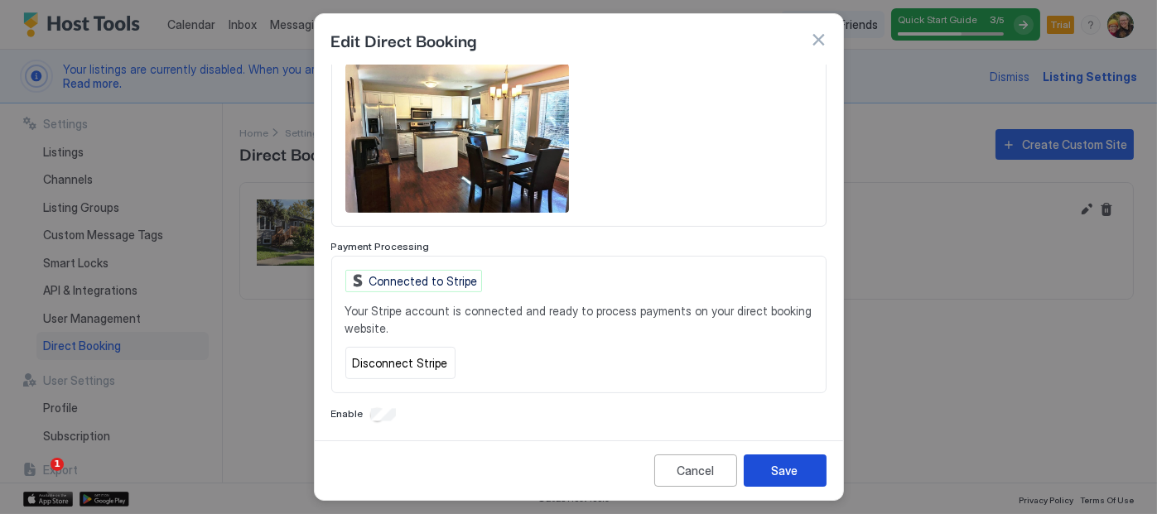
click at [782, 475] on div "Save" at bounding box center [785, 470] width 26 height 17
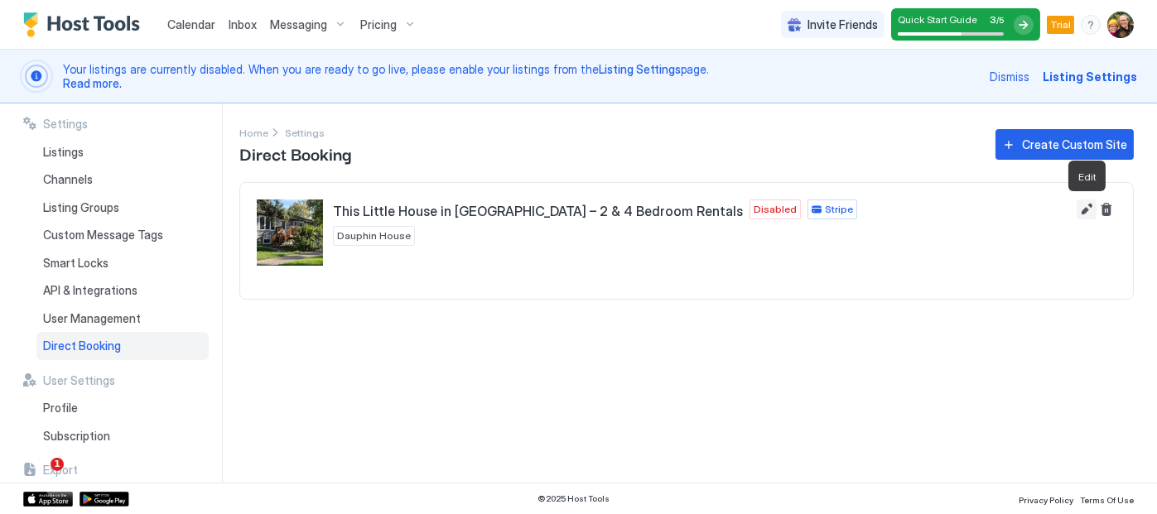
click at [1085, 209] on button "Edit" at bounding box center [1086, 210] width 20 height 20
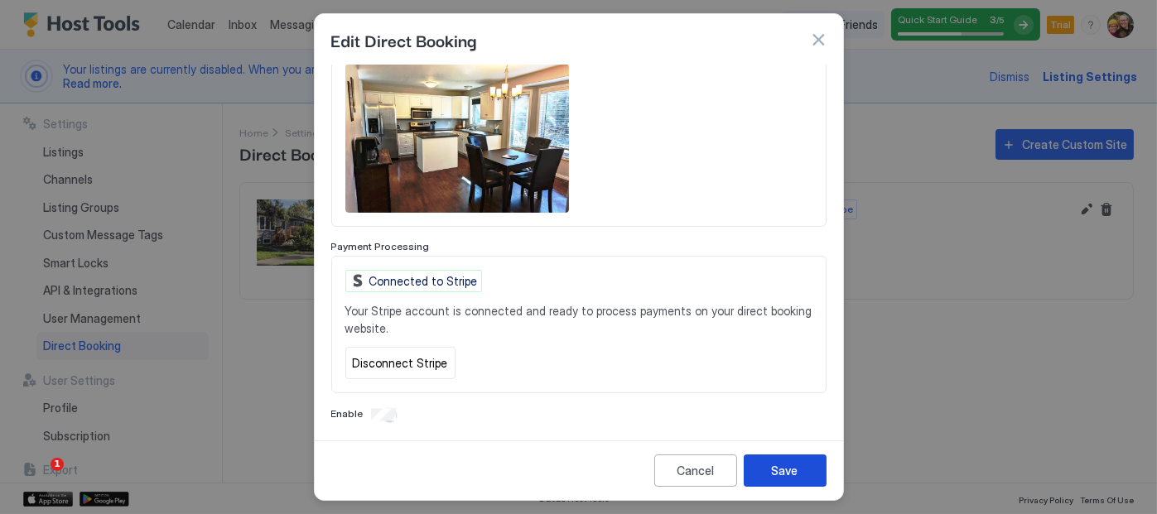
click at [791, 478] on div "Save" at bounding box center [785, 470] width 26 height 17
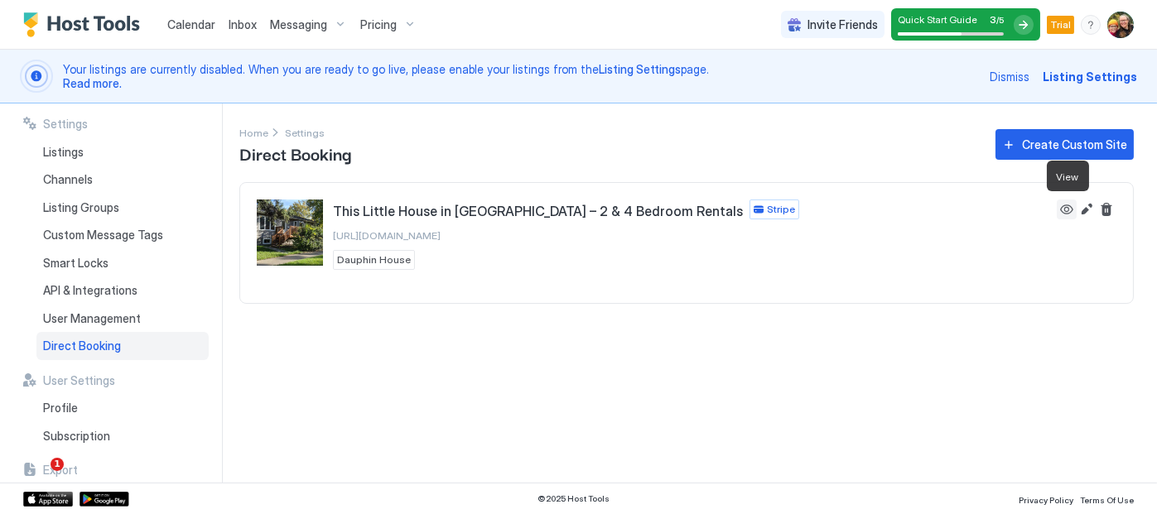
click at [1064, 204] on button "View" at bounding box center [1066, 210] width 20 height 20
click at [387, 234] on span "[URL][DOMAIN_NAME]" at bounding box center [387, 235] width 108 height 12
click at [67, 153] on span "Listings" at bounding box center [63, 152] width 41 height 15
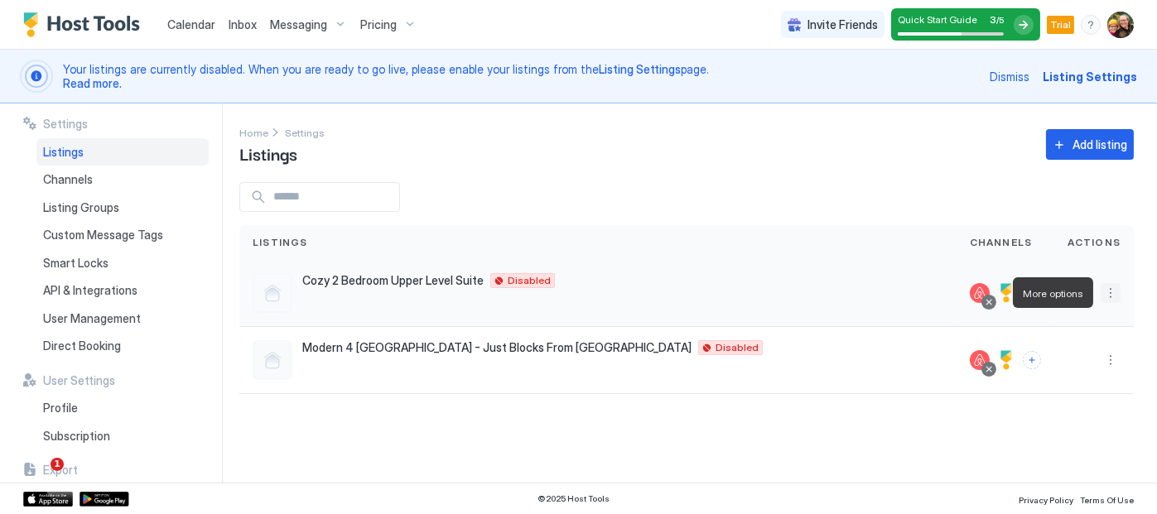
click at [1110, 296] on button "More options" at bounding box center [1110, 293] width 20 height 20
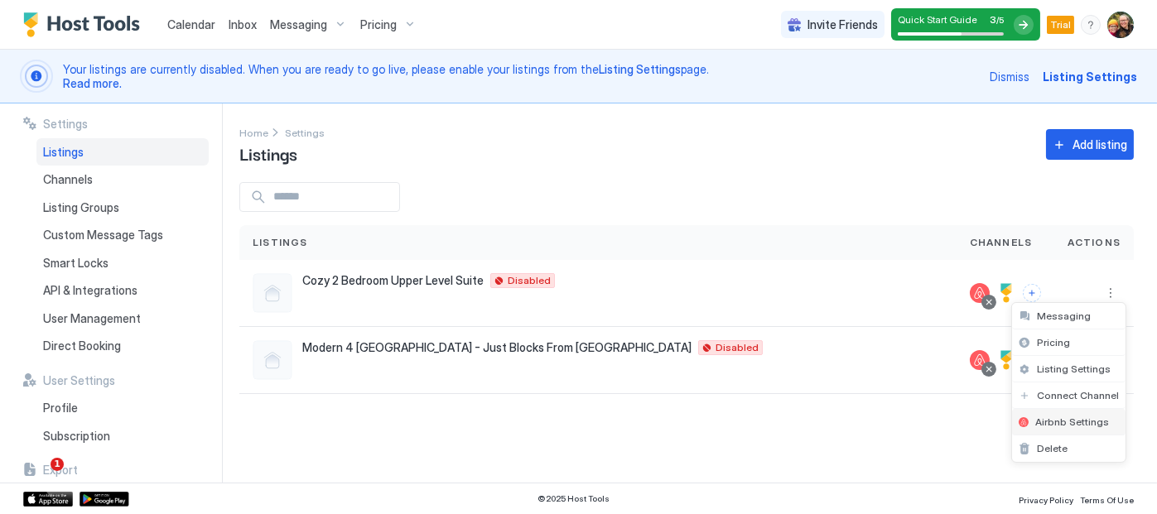
click at [1042, 423] on span "Airbnb Settings" at bounding box center [1072, 422] width 74 height 12
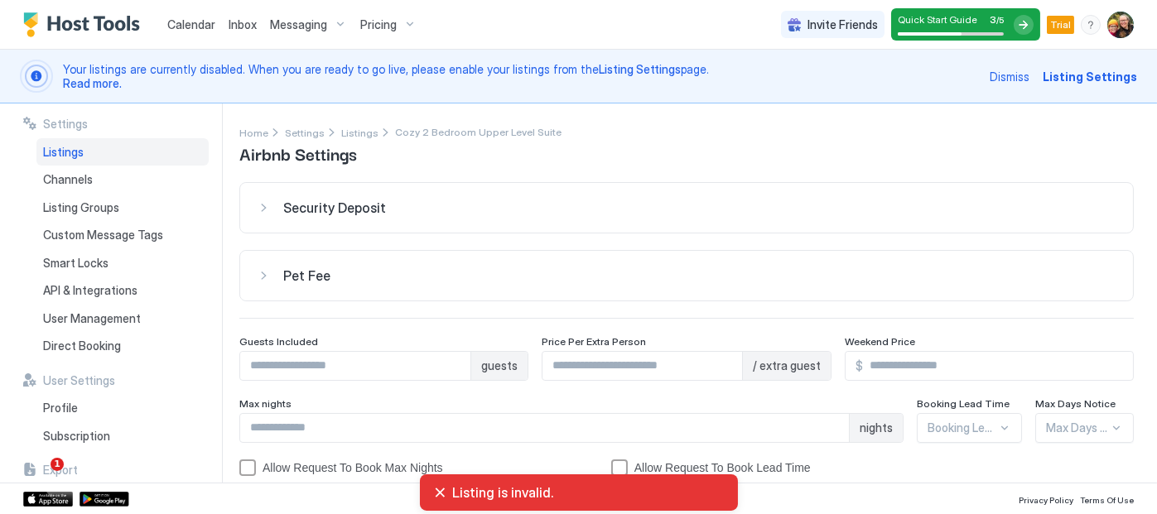
click at [264, 207] on div "Security Deposit" at bounding box center [686, 208] width 859 height 17
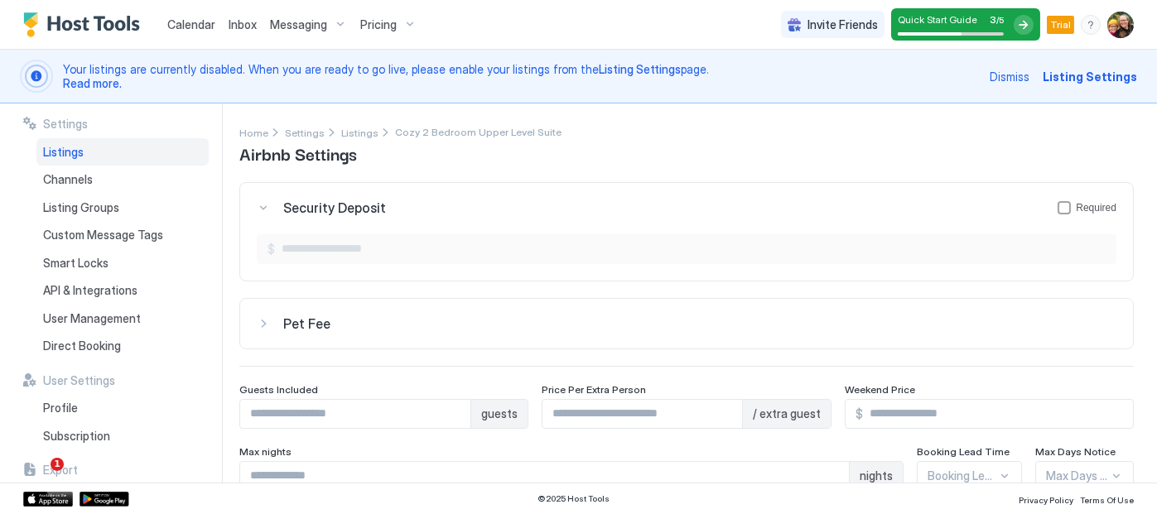
click at [264, 207] on div "Security Deposit Required" at bounding box center [686, 208] width 859 height 17
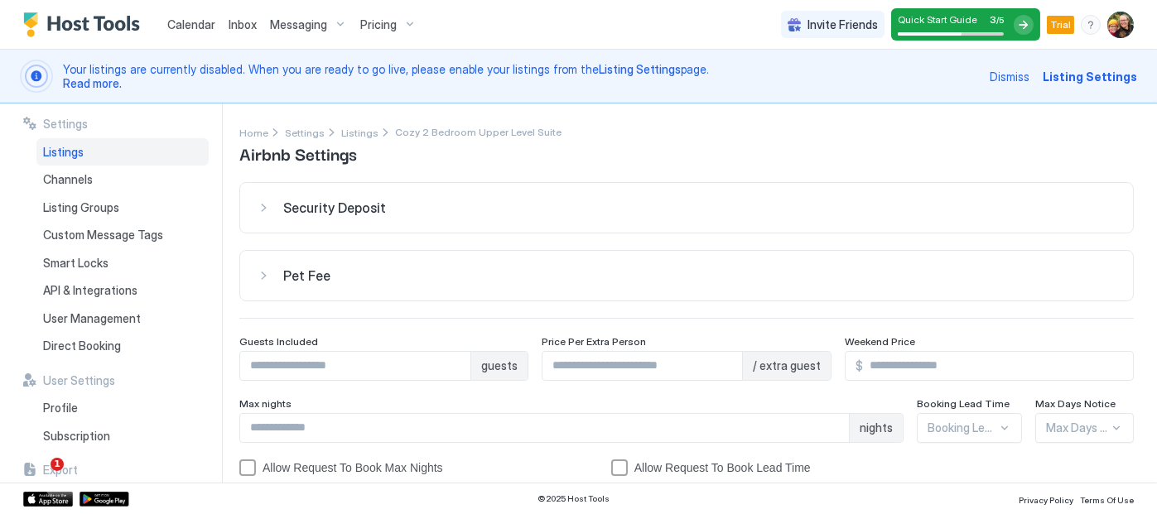
click at [262, 216] on div "Pet Fee" at bounding box center [686, 208] width 859 height 17
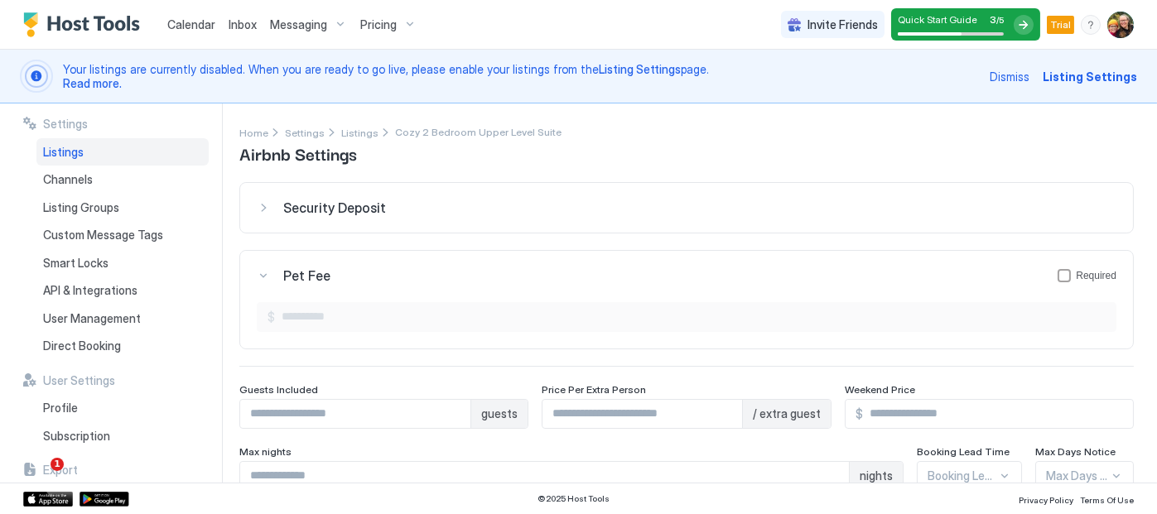
click at [262, 216] on div "Pet Fee Required" at bounding box center [686, 208] width 859 height 17
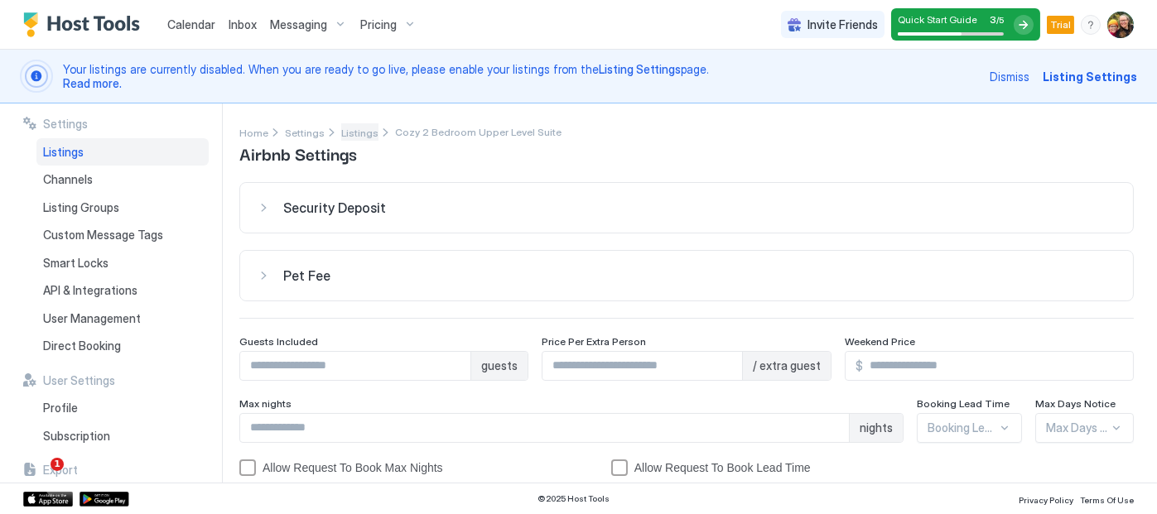
click at [354, 135] on span "Listings" at bounding box center [359, 133] width 37 height 12
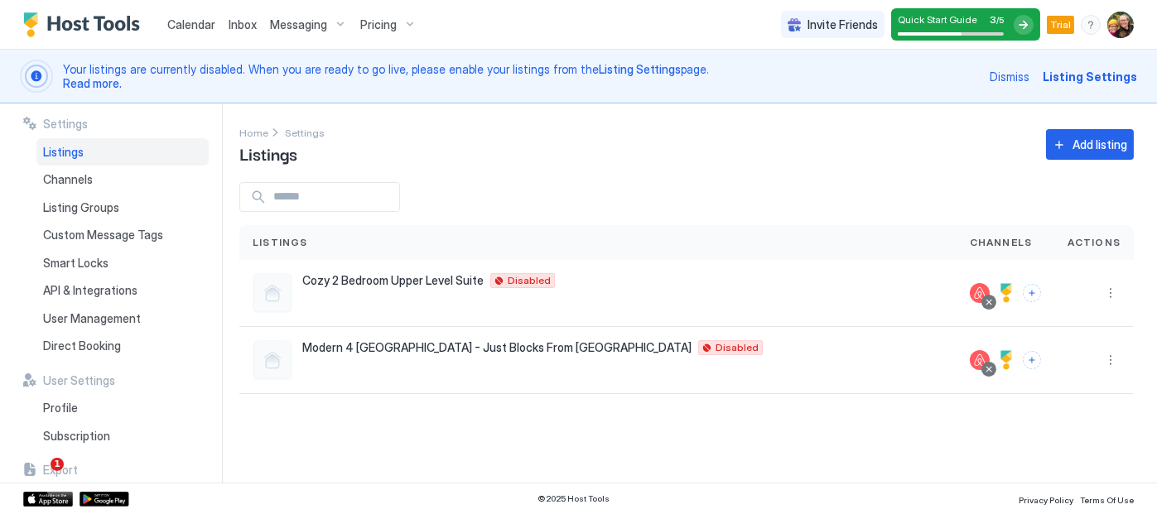
click at [1084, 73] on span "Listing Settings" at bounding box center [1089, 76] width 94 height 17
click at [1113, 290] on button "More options" at bounding box center [1110, 293] width 20 height 20
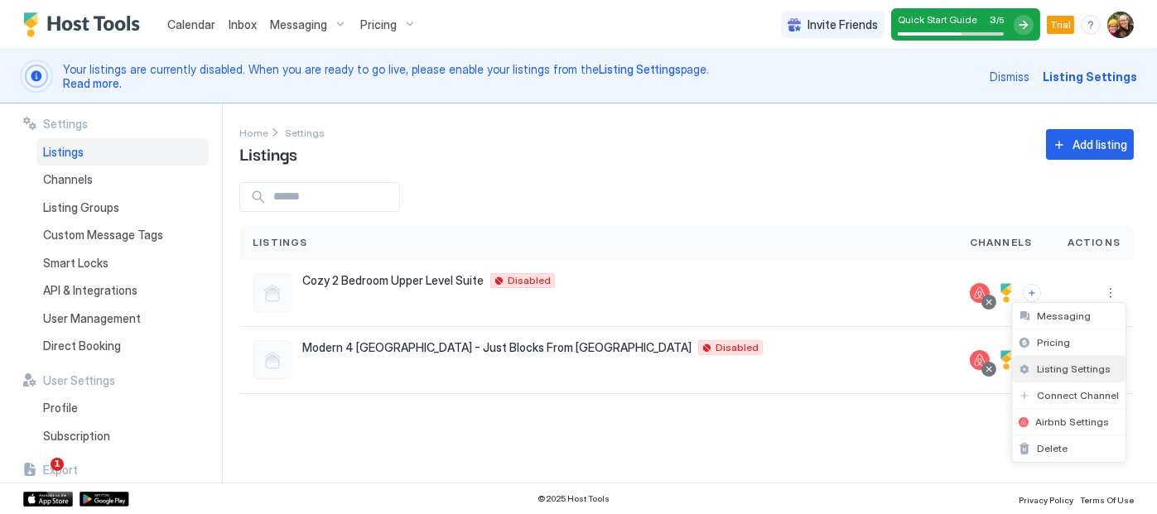
click at [1061, 375] on div "Listing Settings" at bounding box center [1068, 369] width 113 height 26
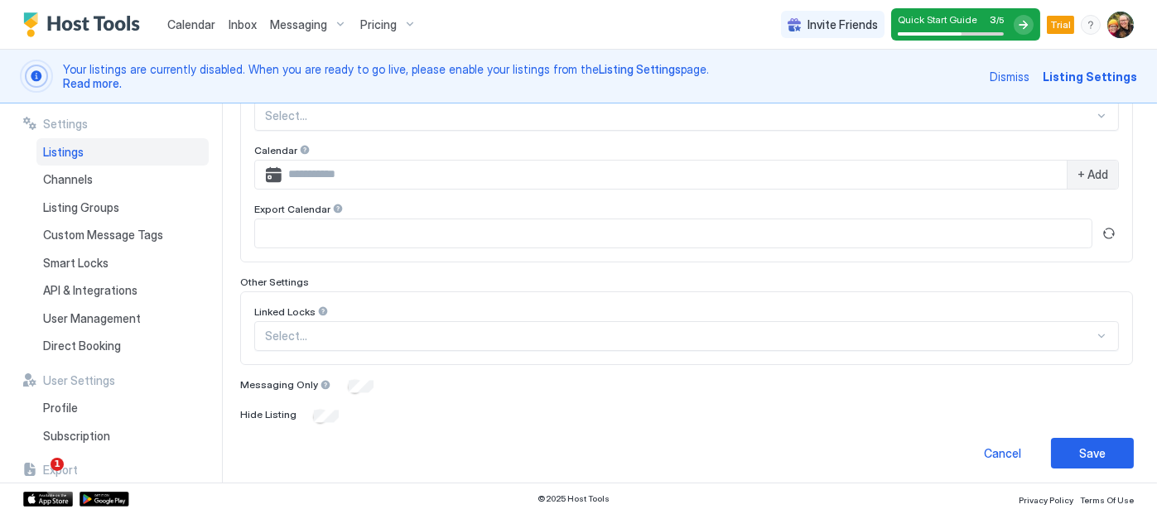
scroll to position [600, 0]
